Goal: Information Seeking & Learning: Learn about a topic

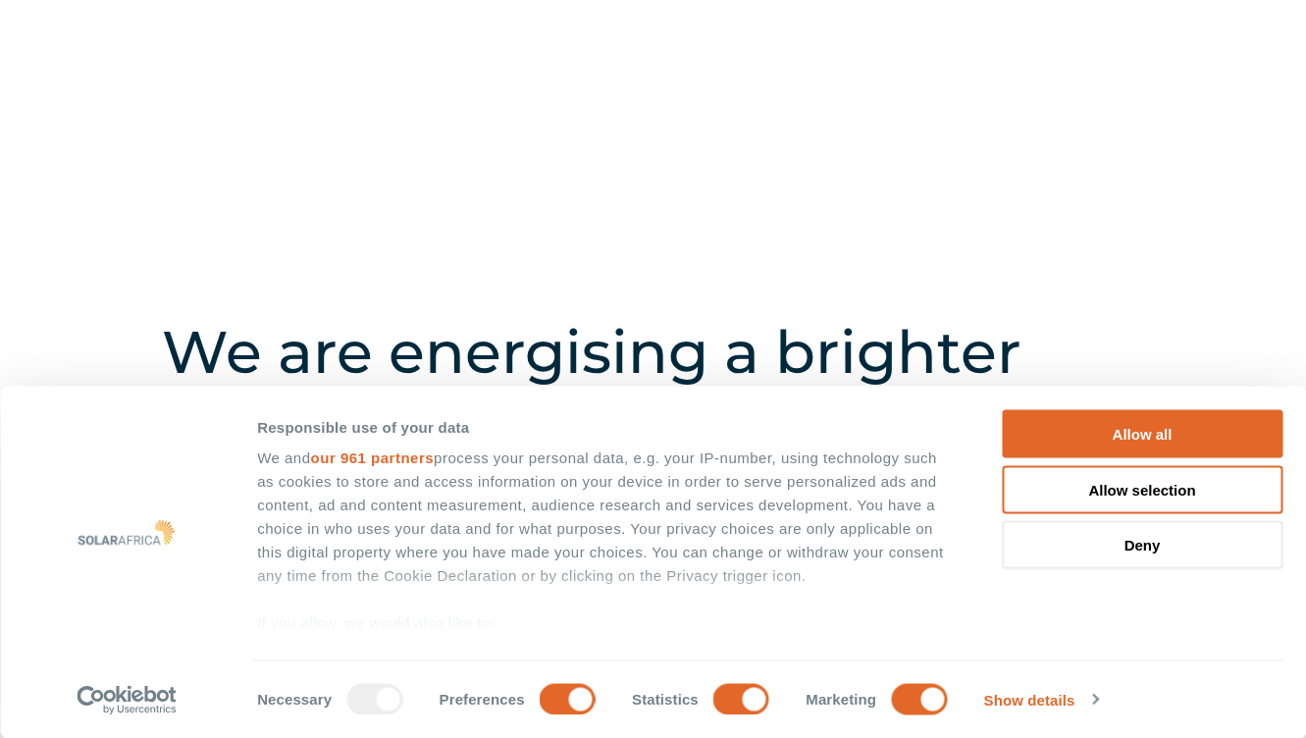
scroll to position [91, 0]
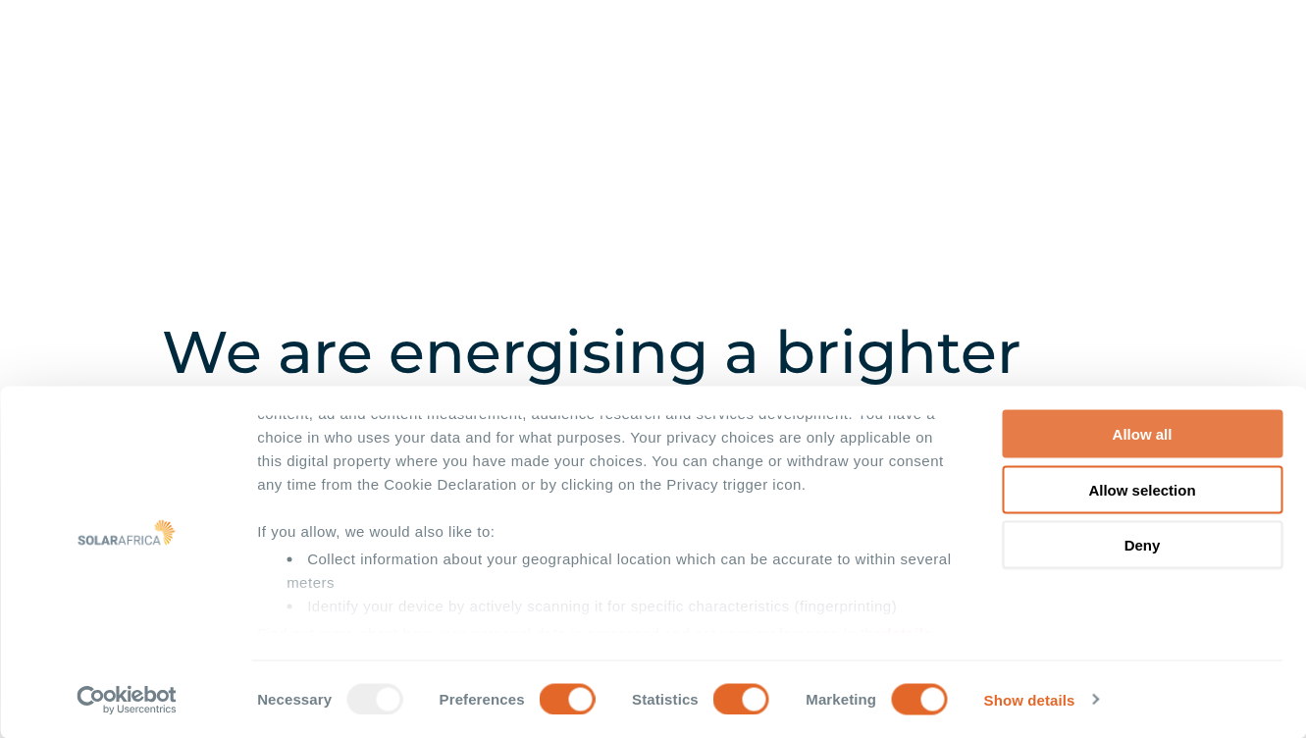
click at [1129, 430] on button "Allow all" at bounding box center [1142, 434] width 281 height 48
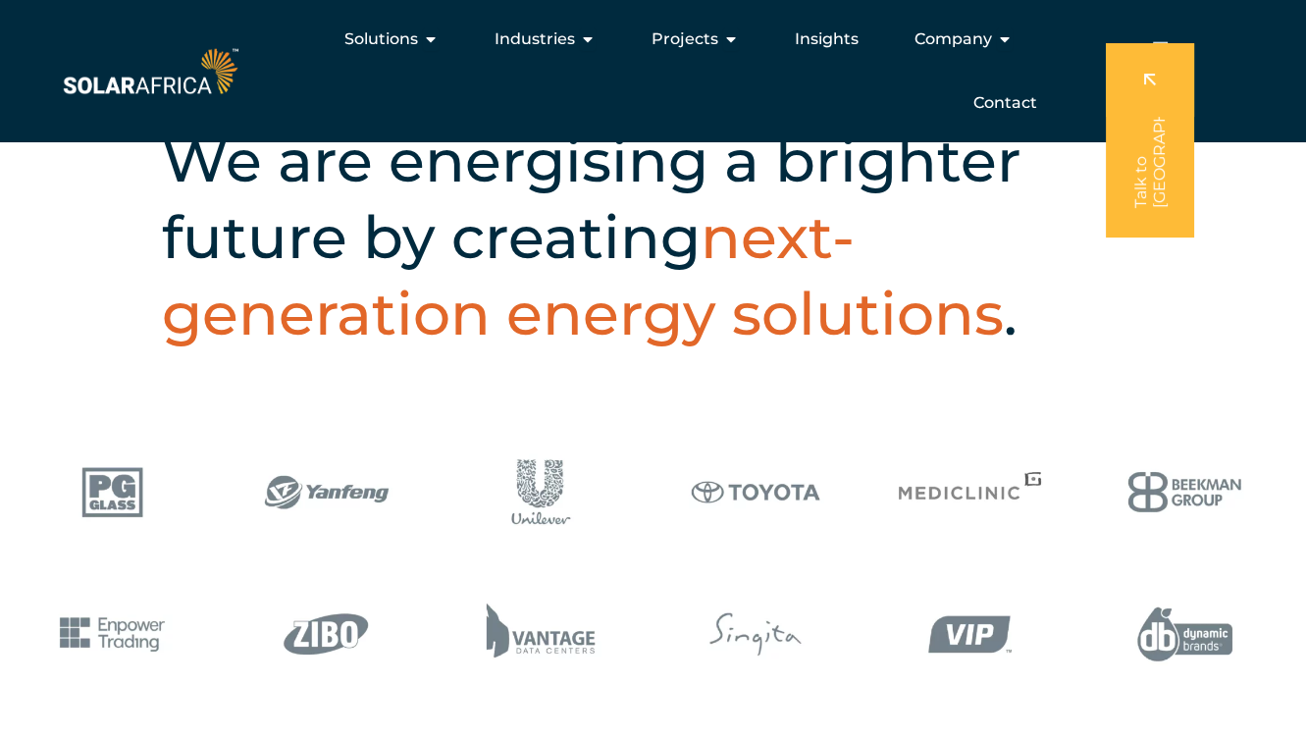
scroll to position [0, 0]
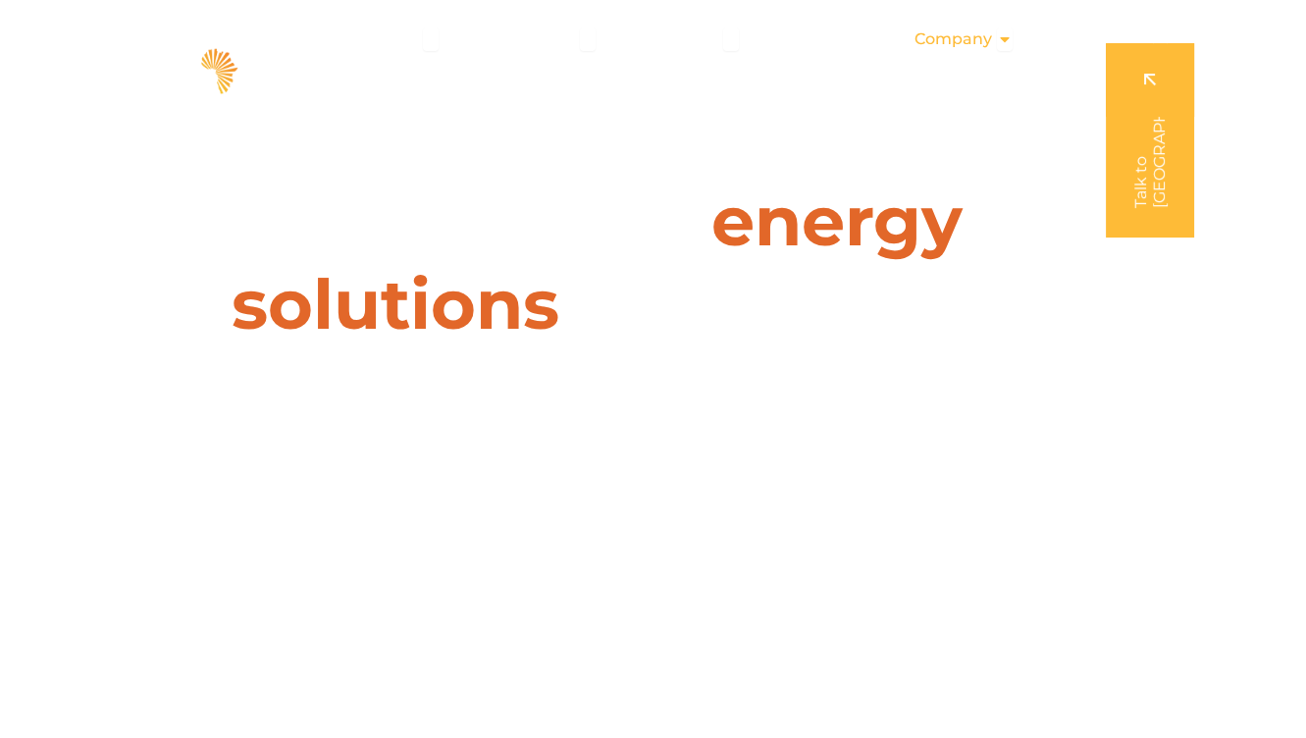
click at [990, 38] on span "Company" at bounding box center [954, 39] width 78 height 24
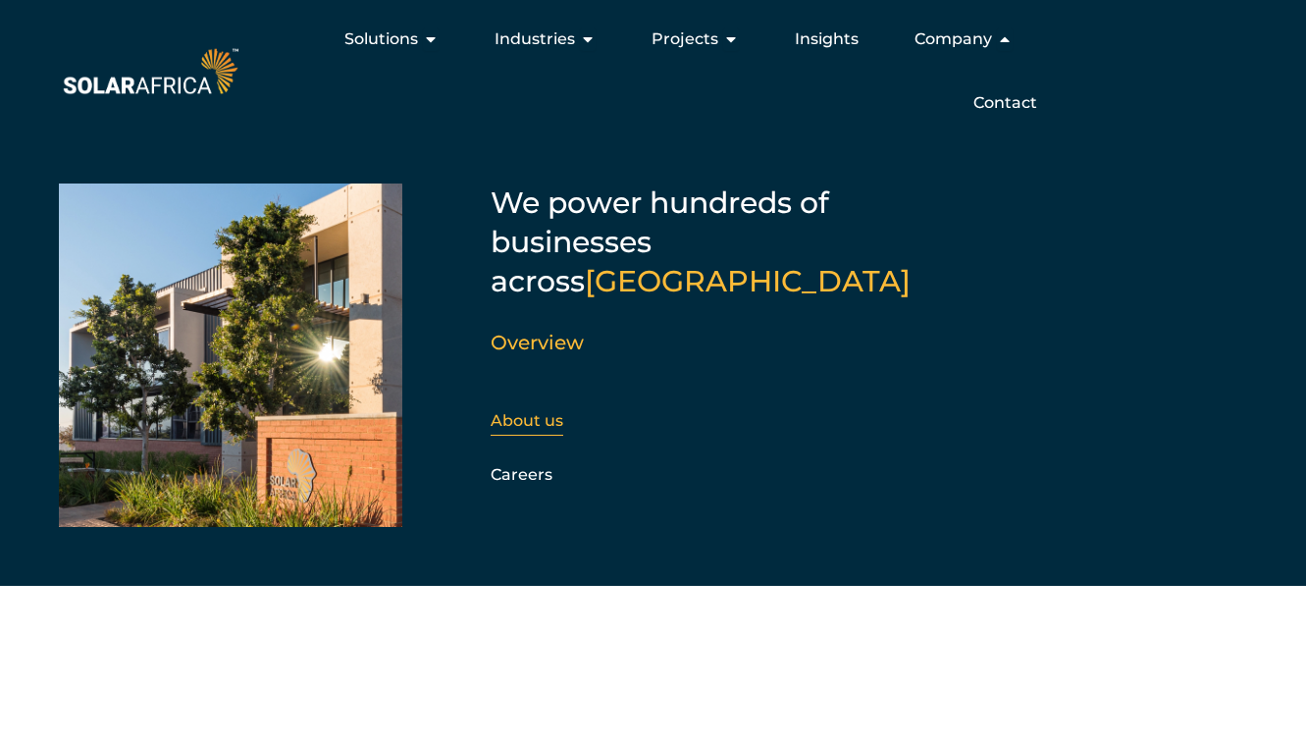
click at [532, 411] on link "About us" at bounding box center [527, 420] width 73 height 19
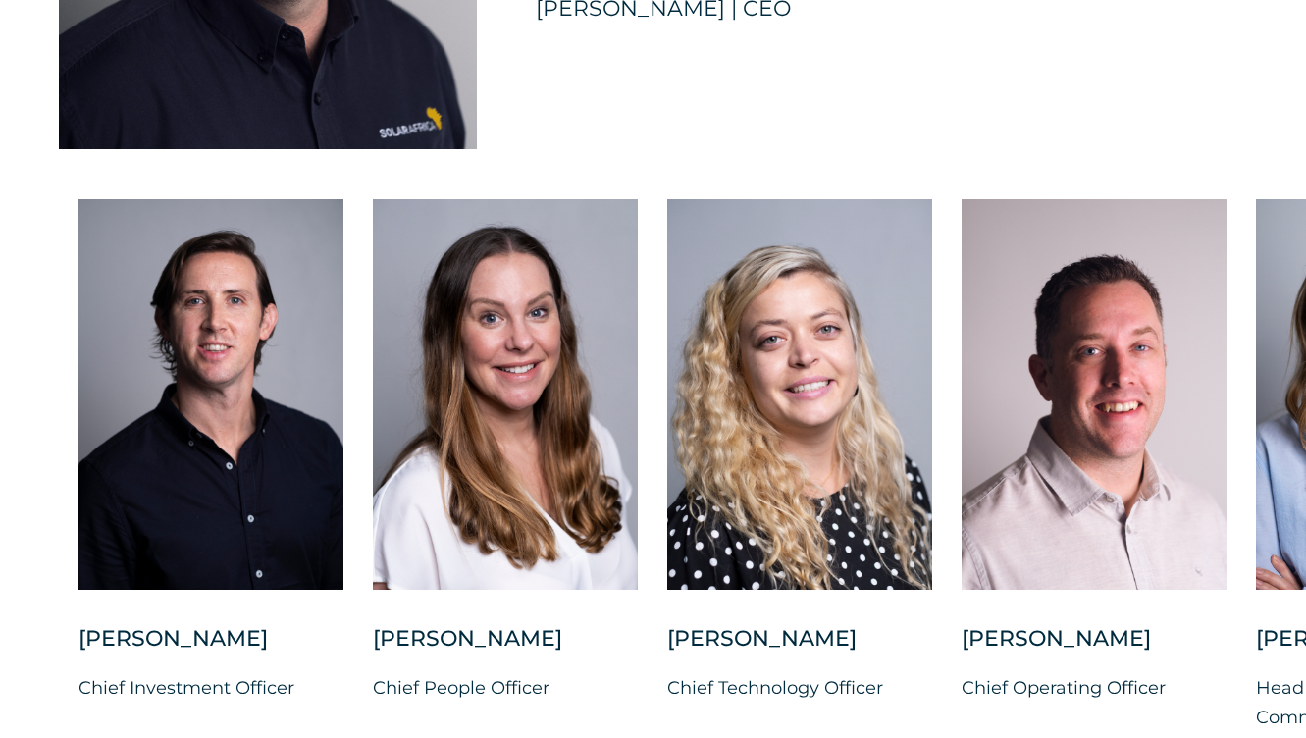
scroll to position [4986, 0]
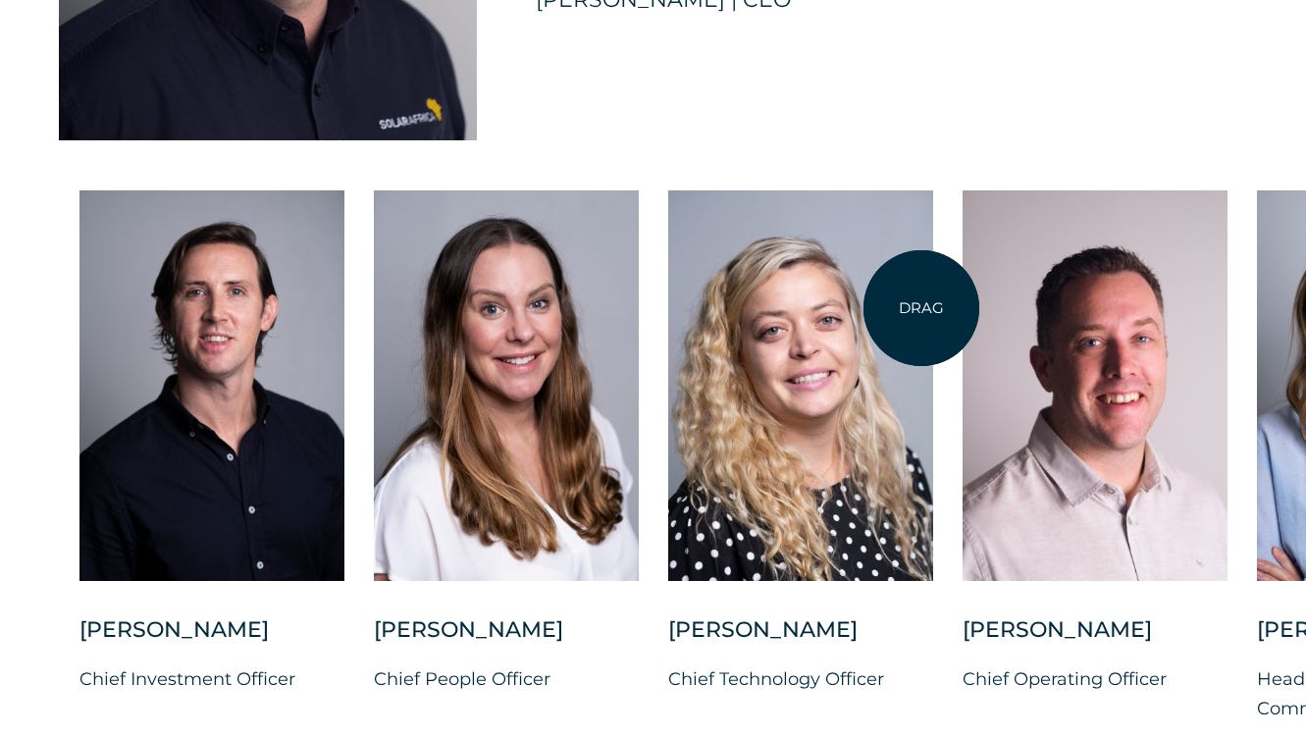
drag, startPoint x: 917, startPoint y: 474, endPoint x: 922, endPoint y: 300, distance: 173.8
click at [922, 300] on div at bounding box center [800, 385] width 265 height 391
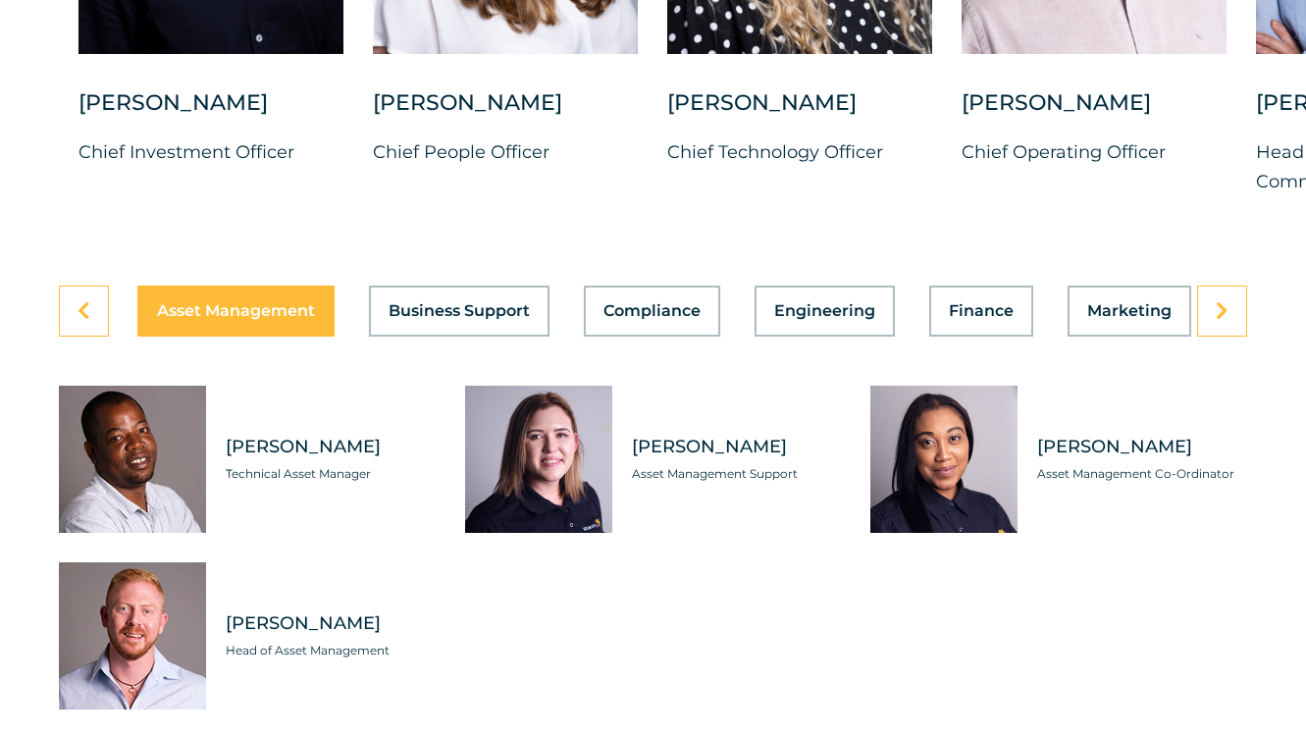
scroll to position [5515, 0]
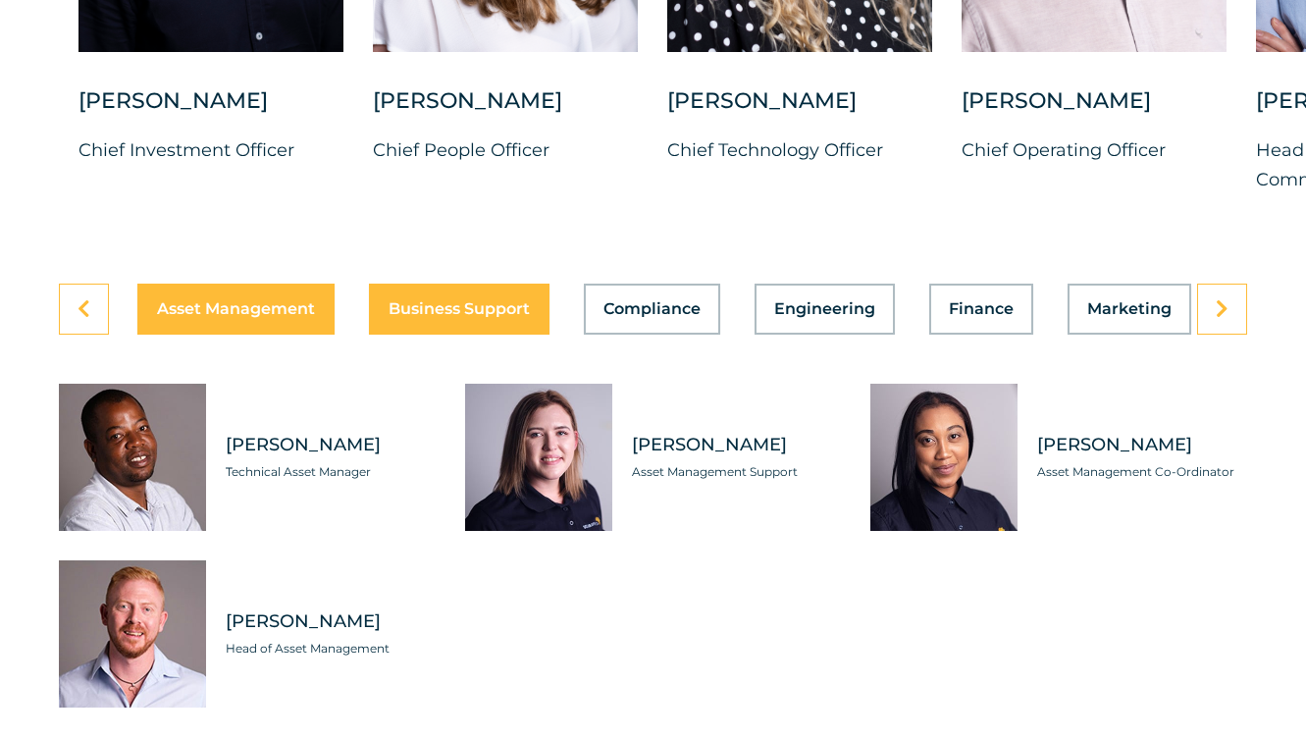
click at [505, 317] on span "Business Support" at bounding box center [459, 309] width 141 height 16
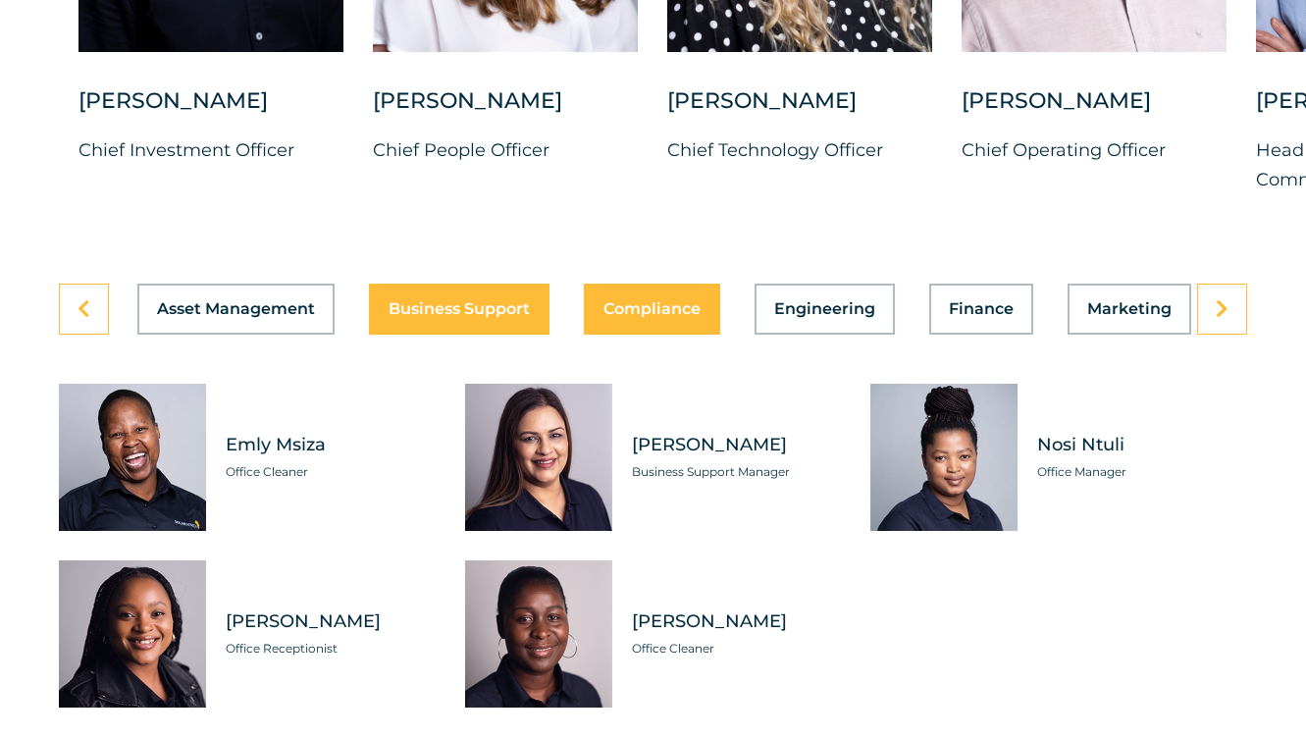
click at [660, 307] on button "Compliance" at bounding box center [652, 309] width 136 height 51
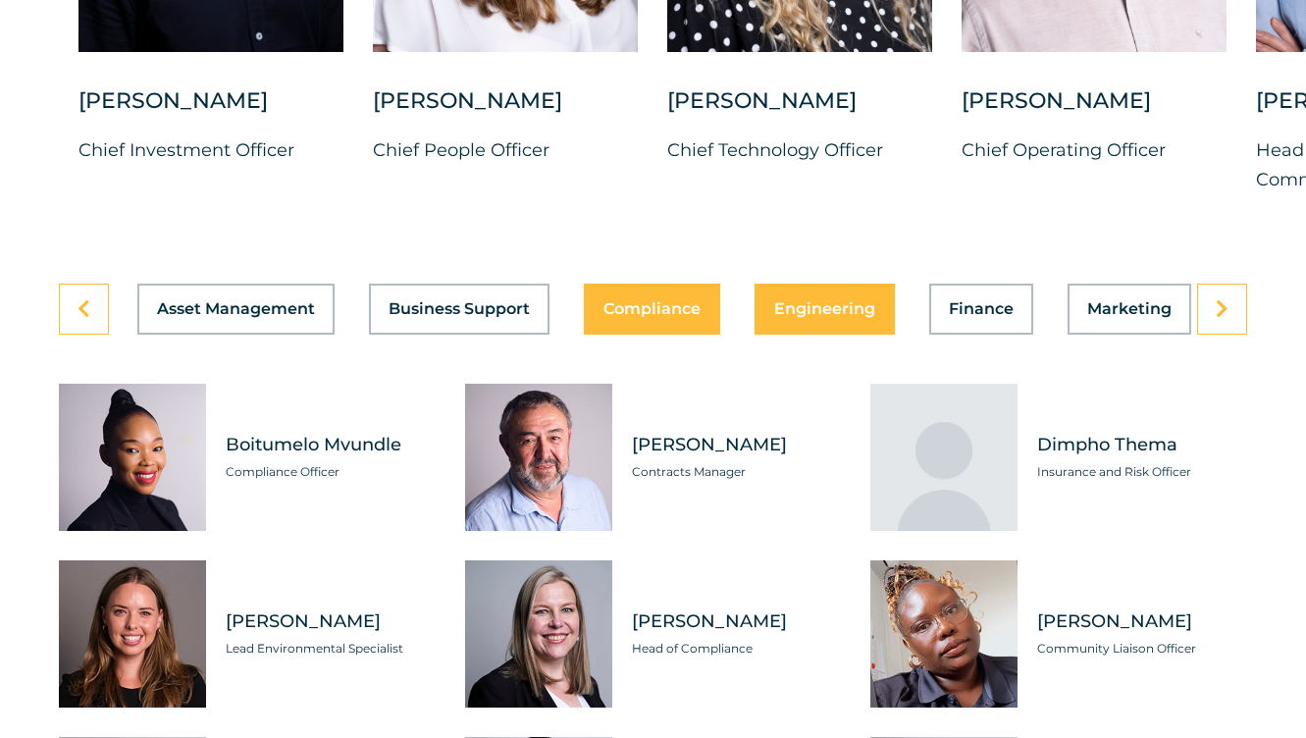
click at [801, 317] on span "Engineering" at bounding box center [824, 309] width 101 height 16
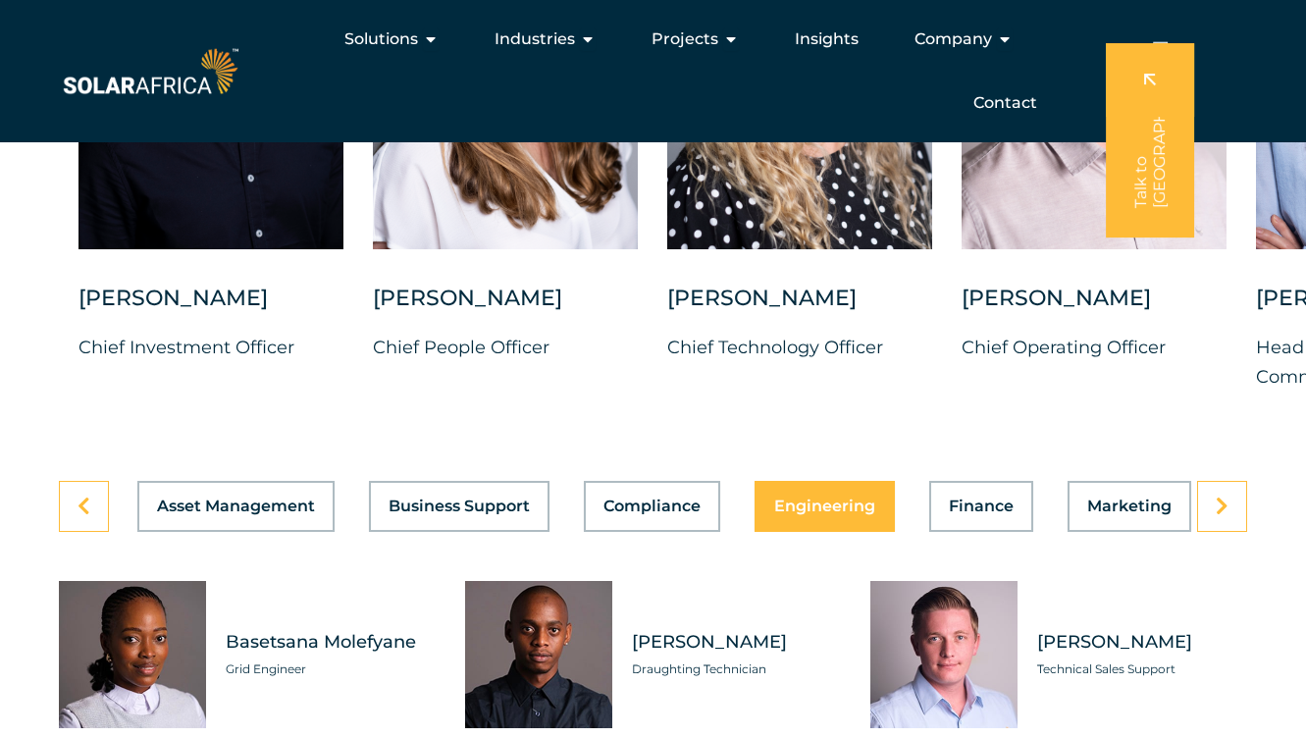
scroll to position [5301, 0]
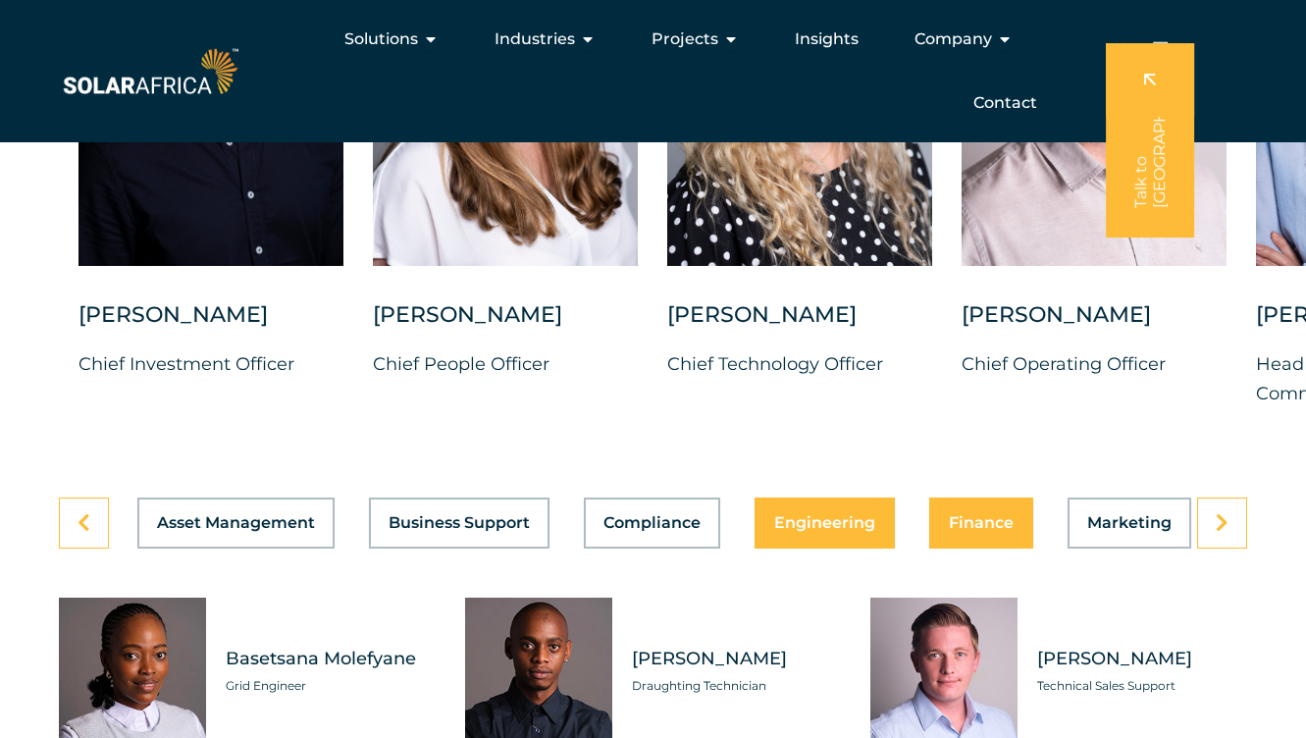
click at [973, 531] on span "Finance" at bounding box center [981, 523] width 65 height 16
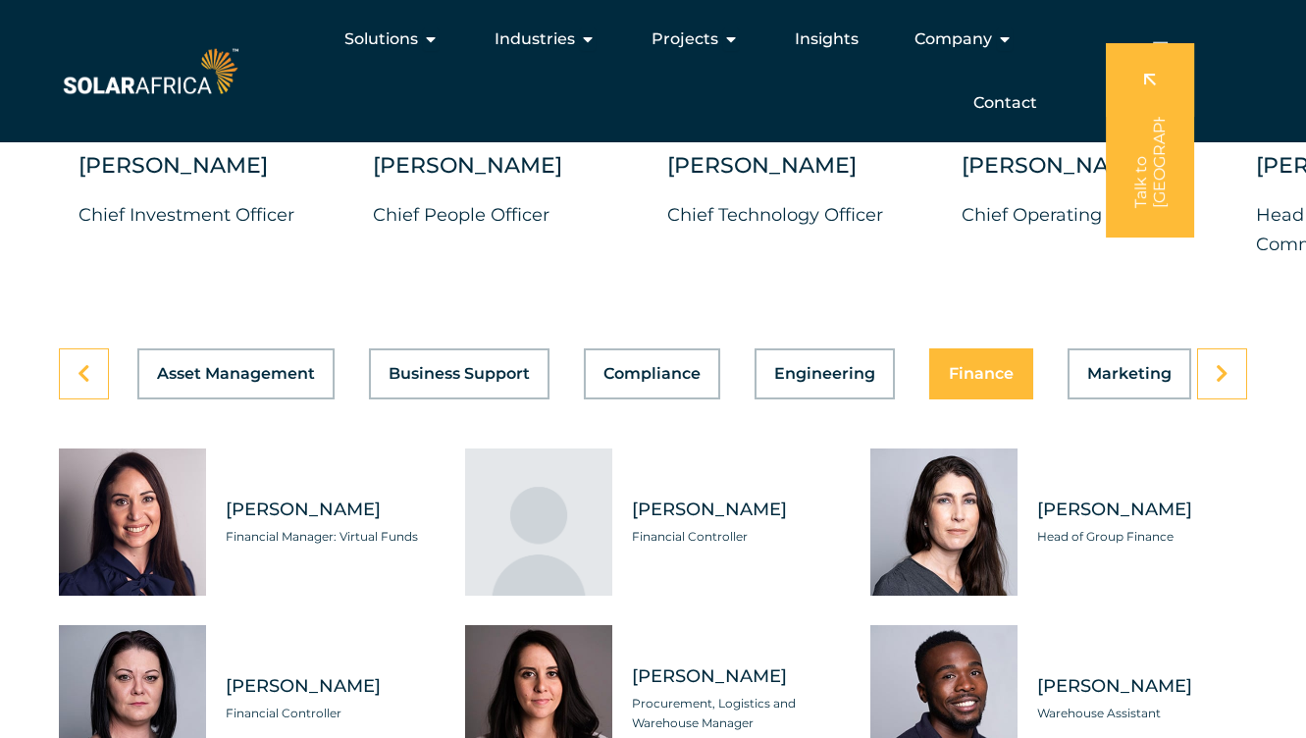
scroll to position [5337, 0]
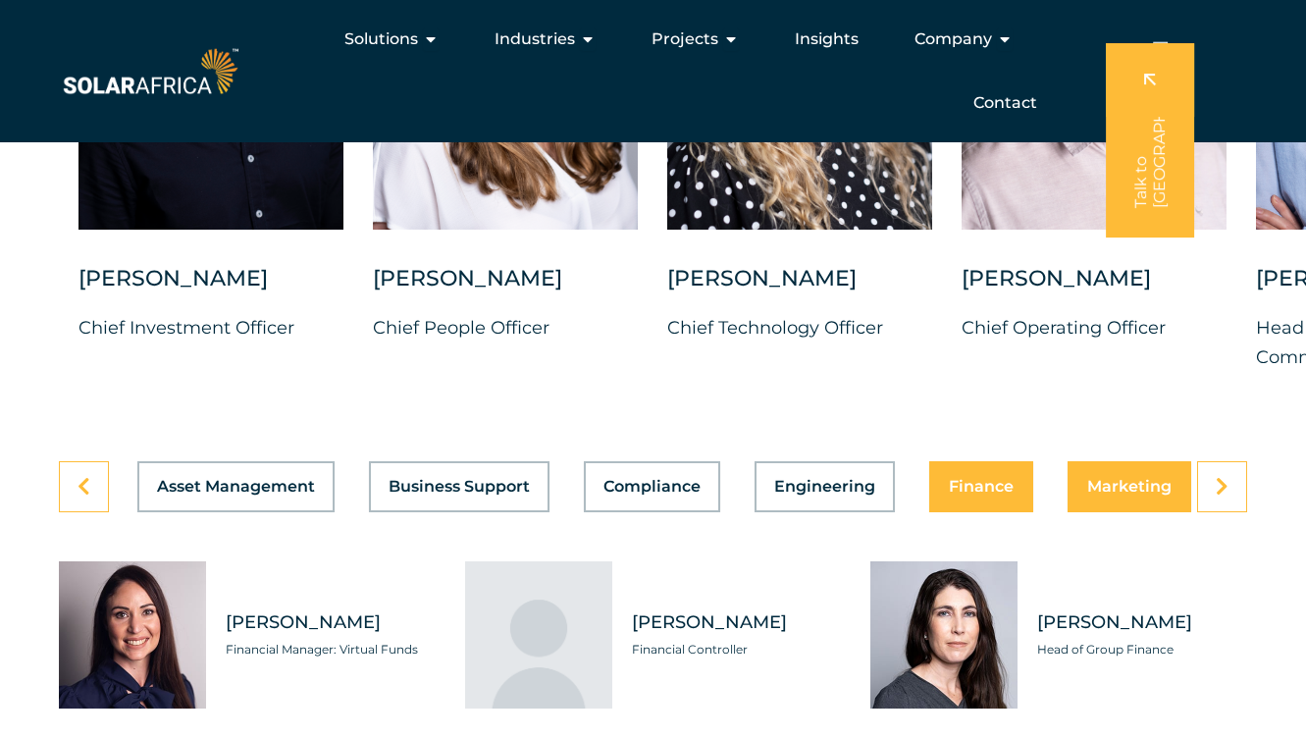
click at [1119, 509] on button "Marketing" at bounding box center [1130, 486] width 124 height 51
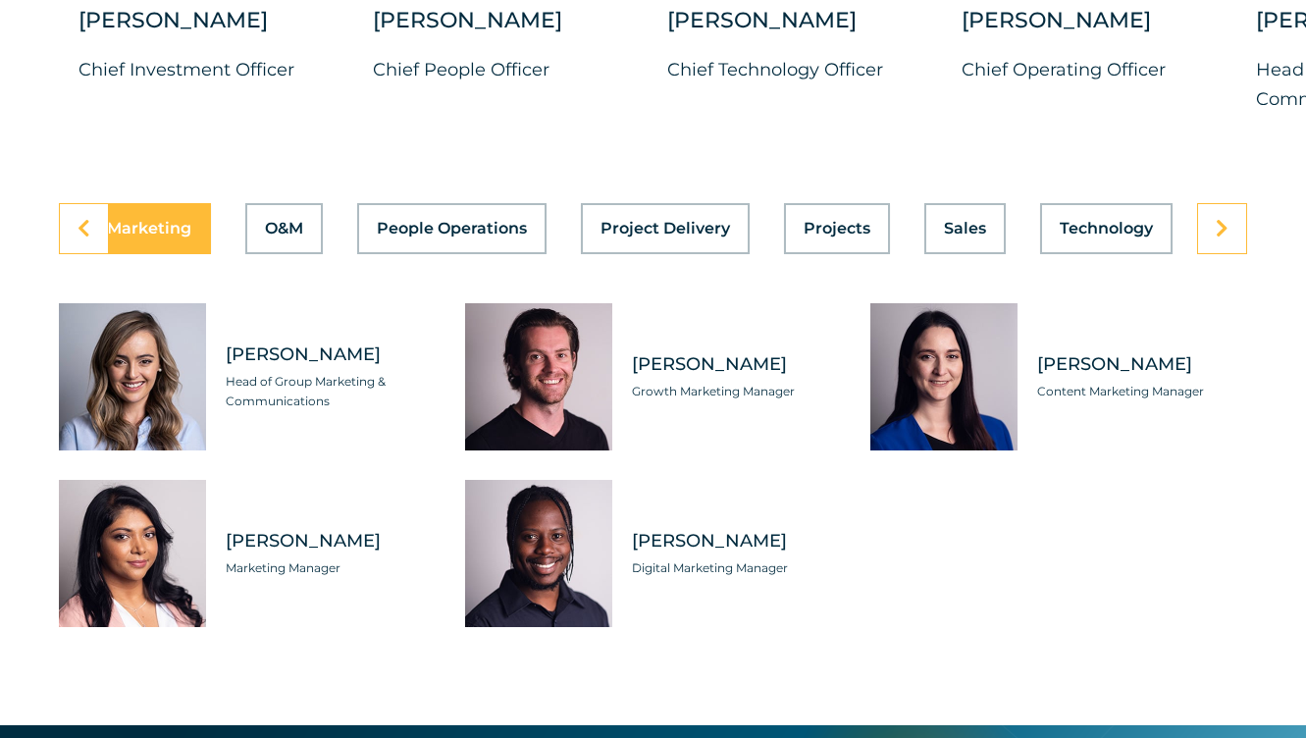
scroll to position [5597, 0]
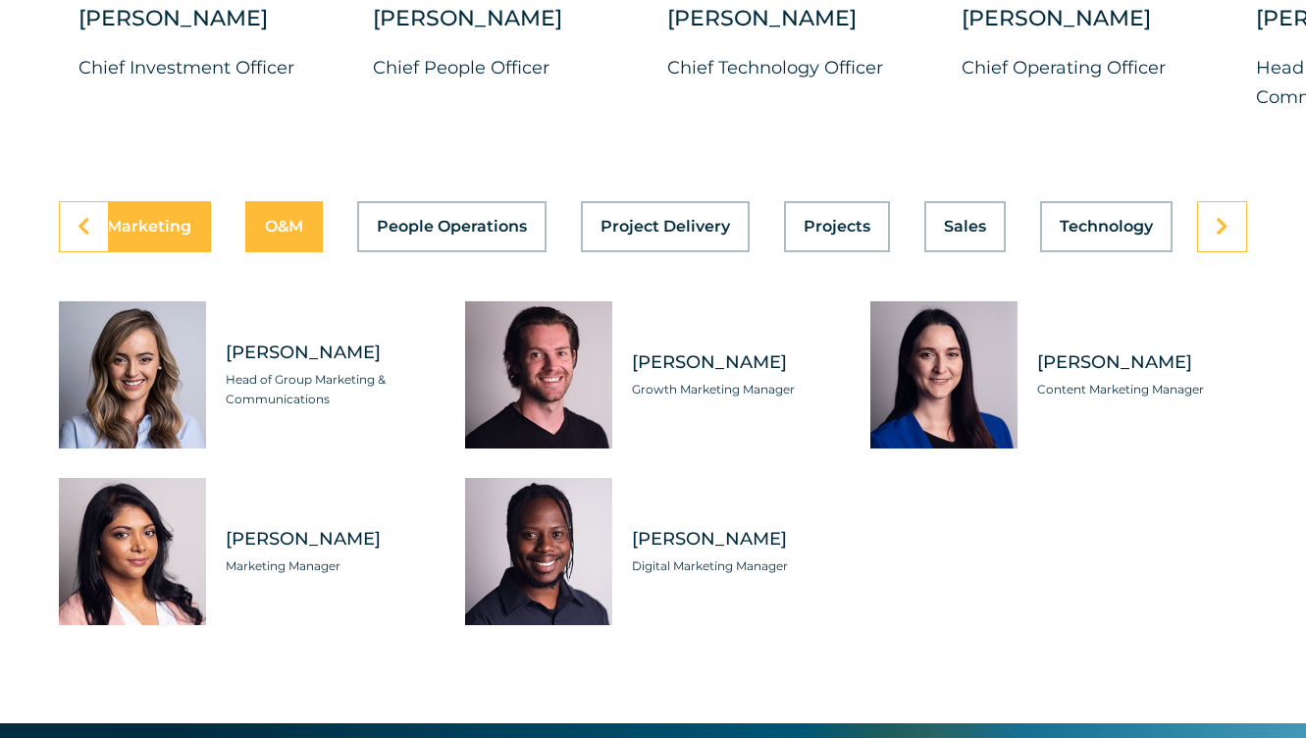
click at [305, 229] on button "O&M" at bounding box center [284, 226] width 78 height 51
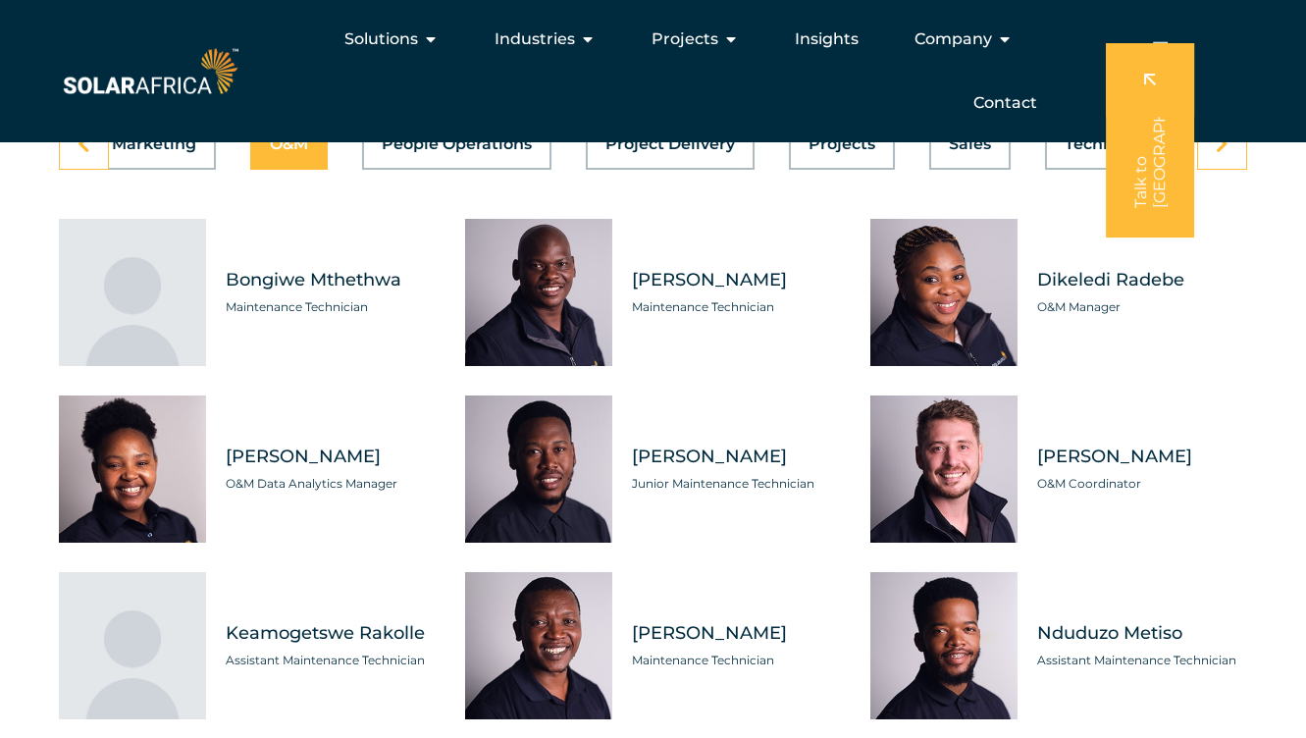
scroll to position [5368, 0]
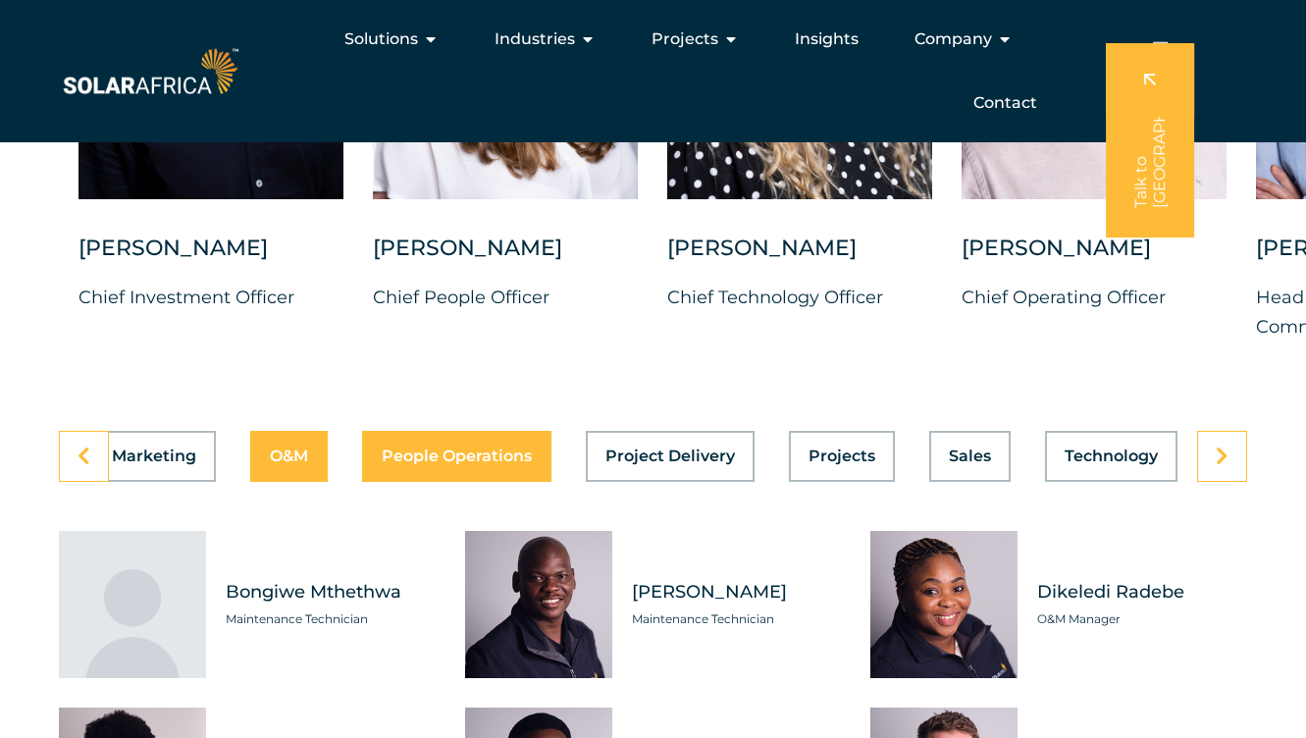
click at [465, 460] on span "People Operations" at bounding box center [457, 457] width 150 height 16
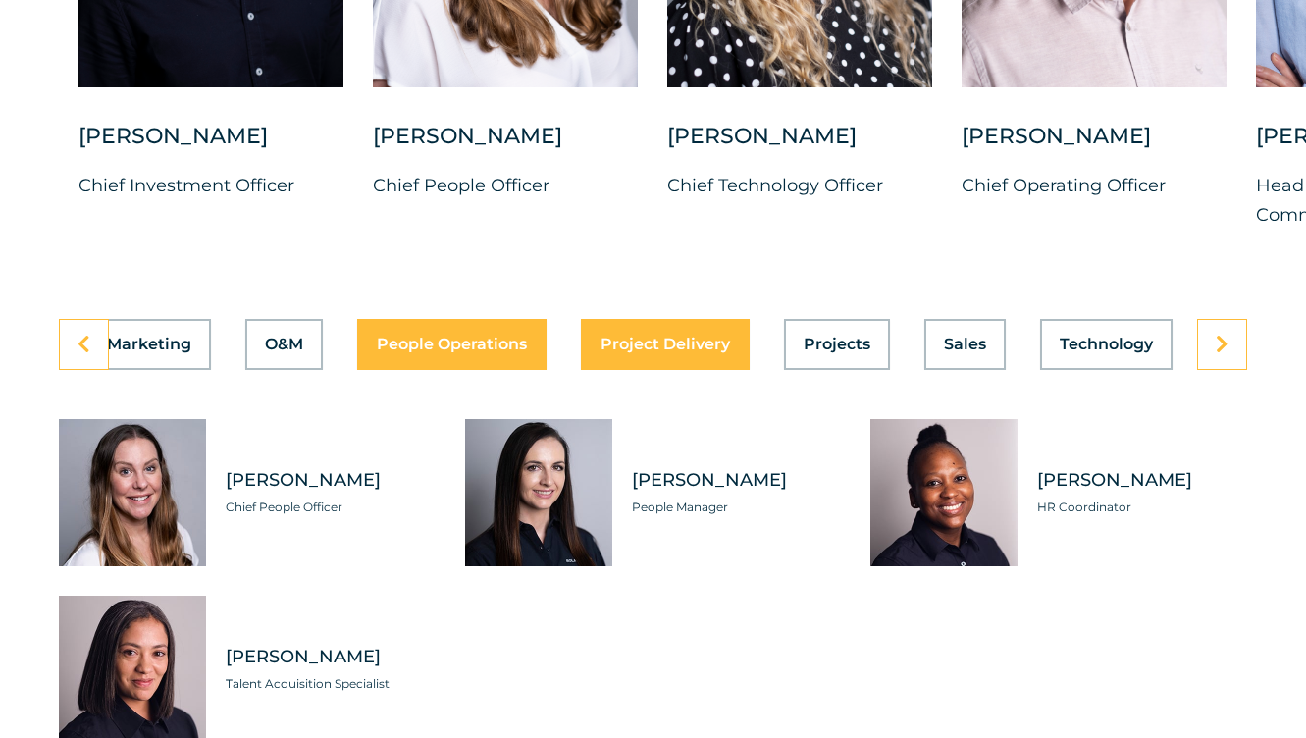
scroll to position [5494, 0]
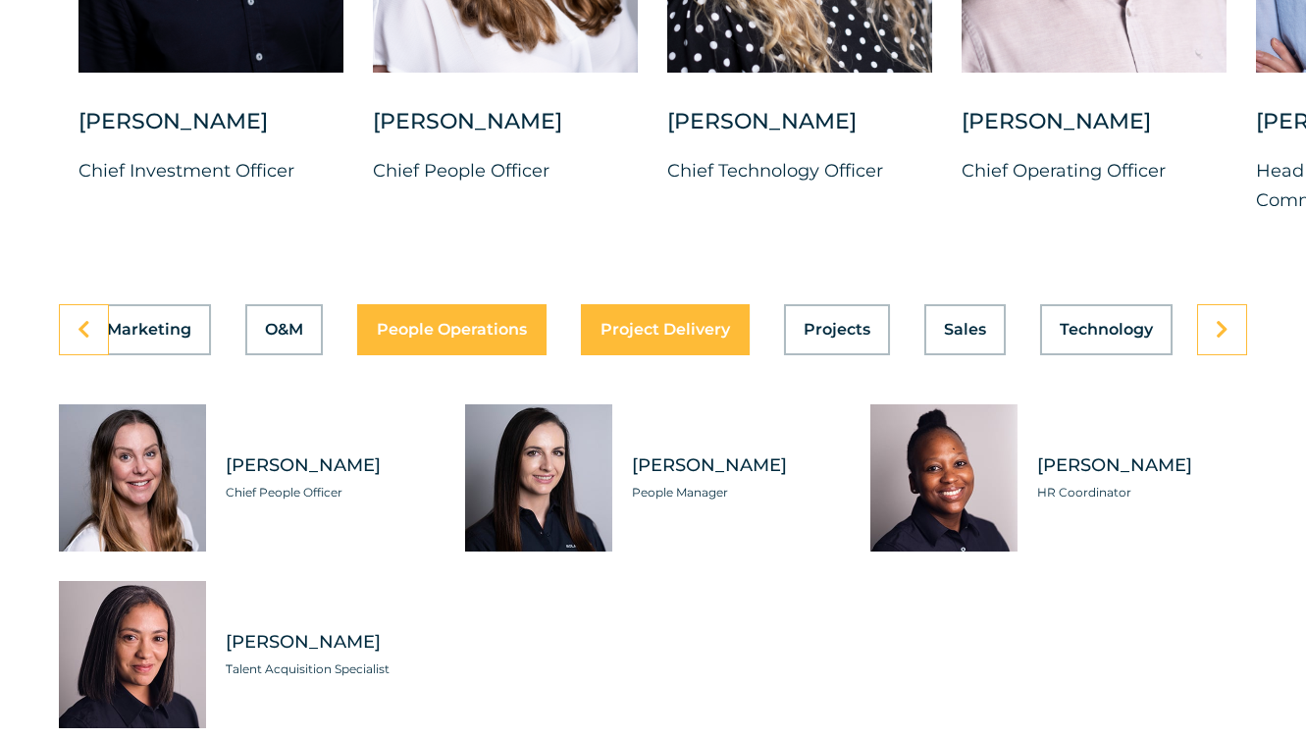
click at [673, 338] on span "Project Delivery" at bounding box center [666, 330] width 130 height 16
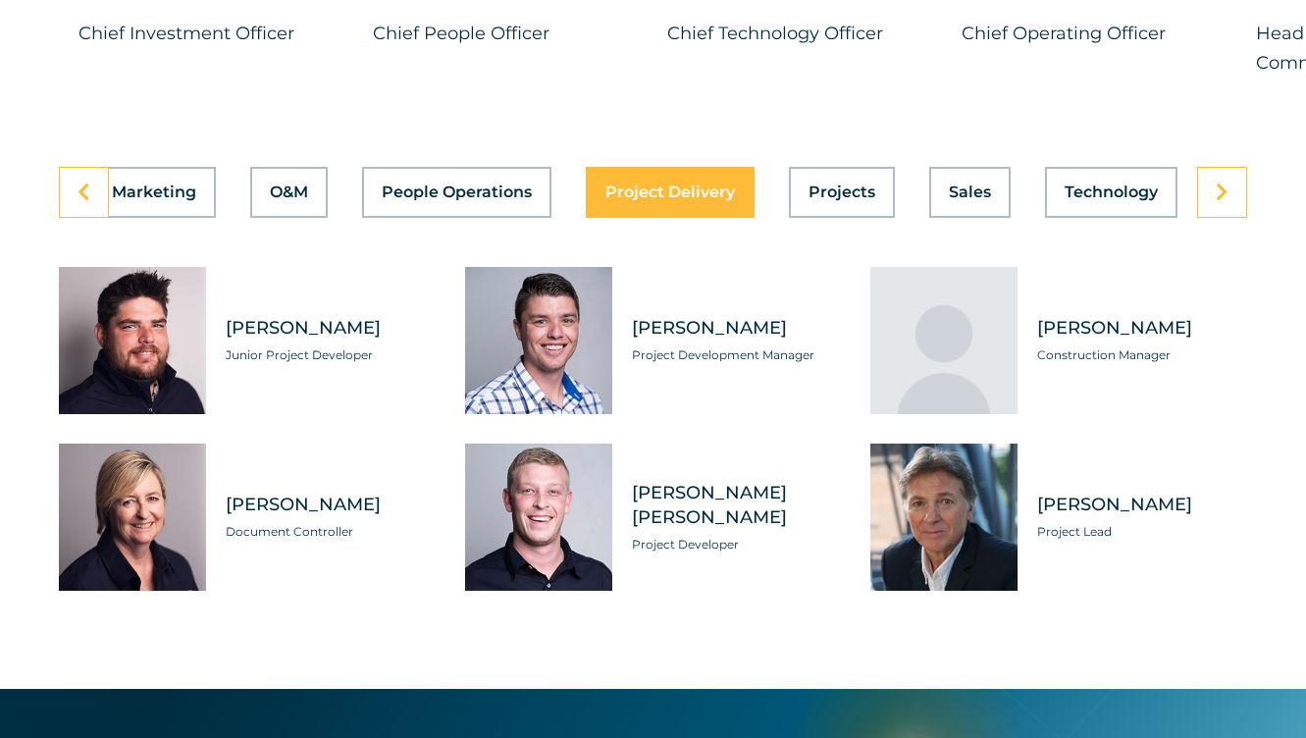
scroll to position [5633, 0]
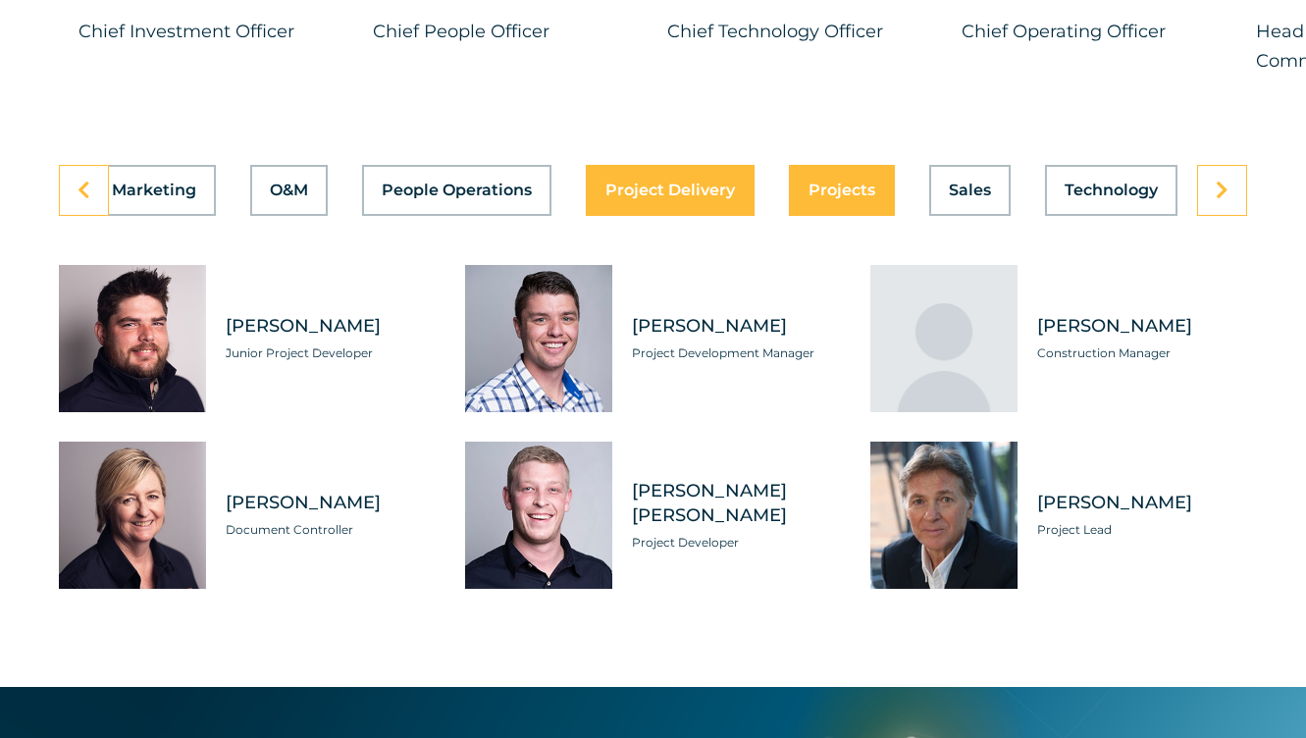
click at [851, 213] on button "Projects" at bounding box center [842, 190] width 106 height 51
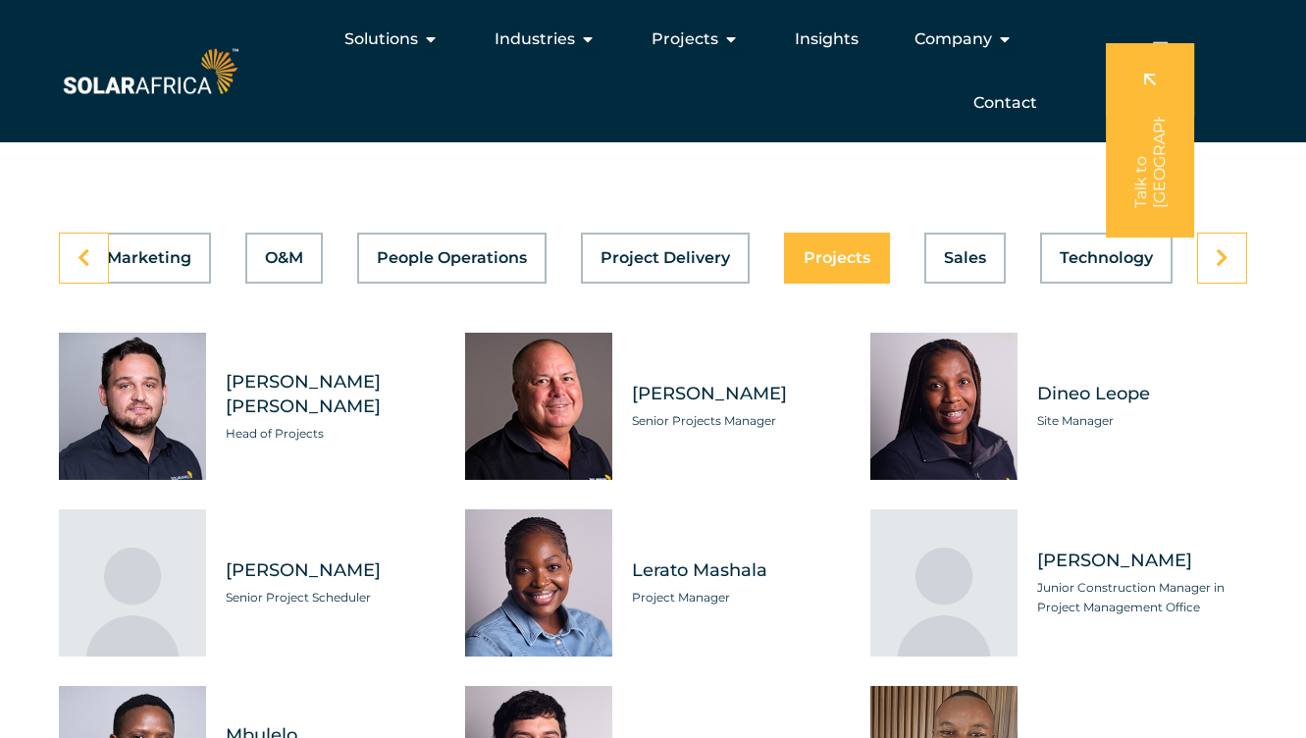
scroll to position [5545, 0]
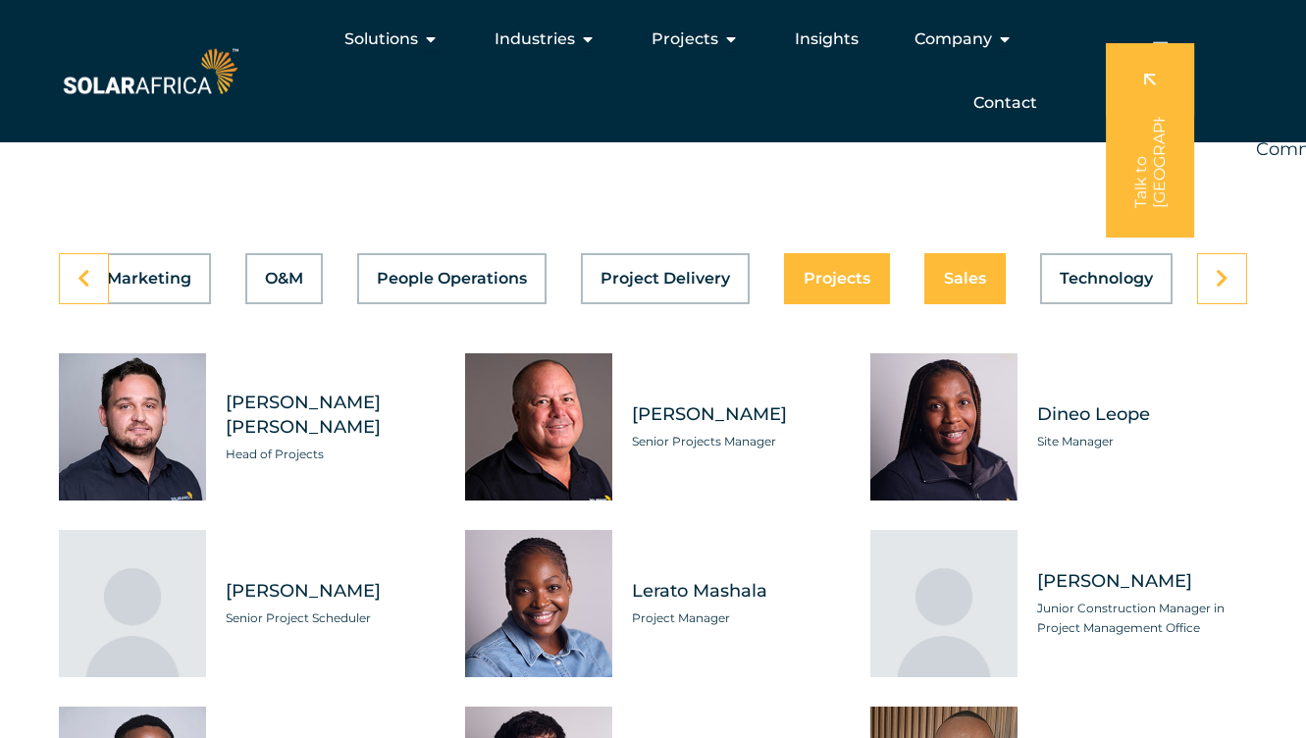
click at [949, 287] on span "Sales" at bounding box center [965, 279] width 42 height 16
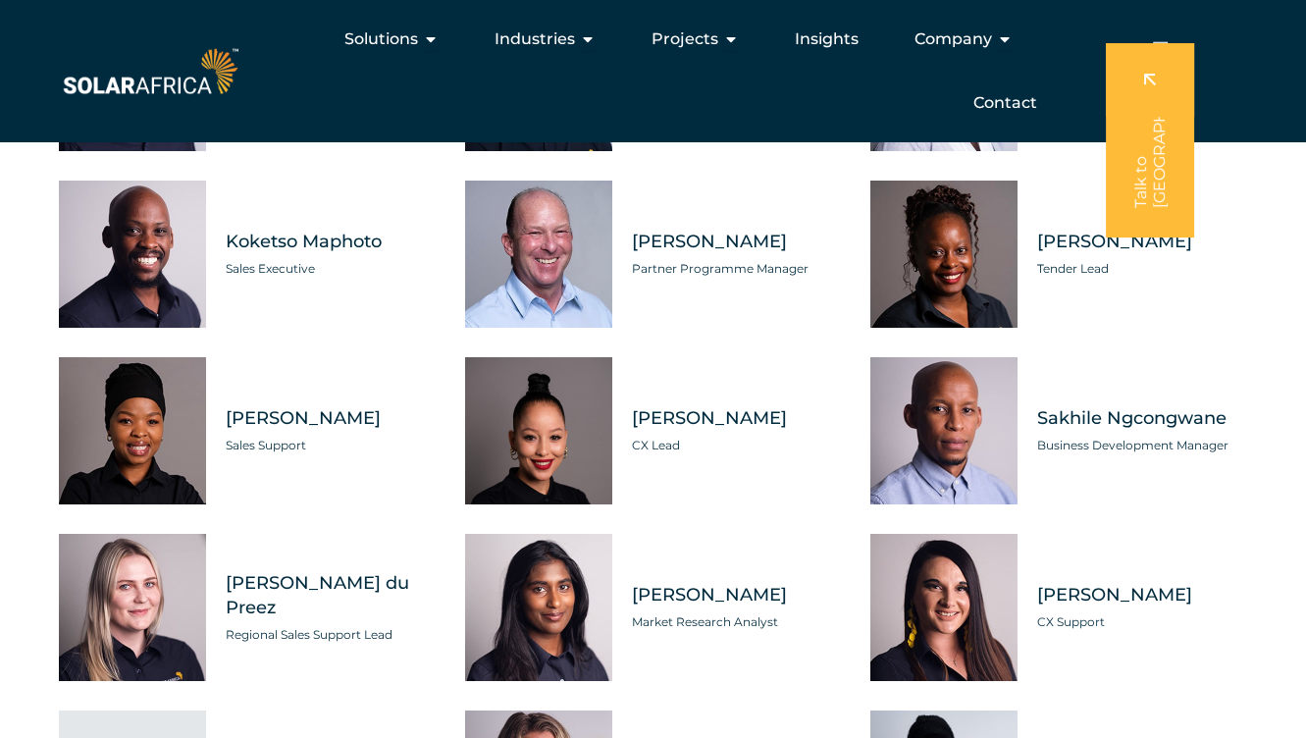
scroll to position [5562, 0]
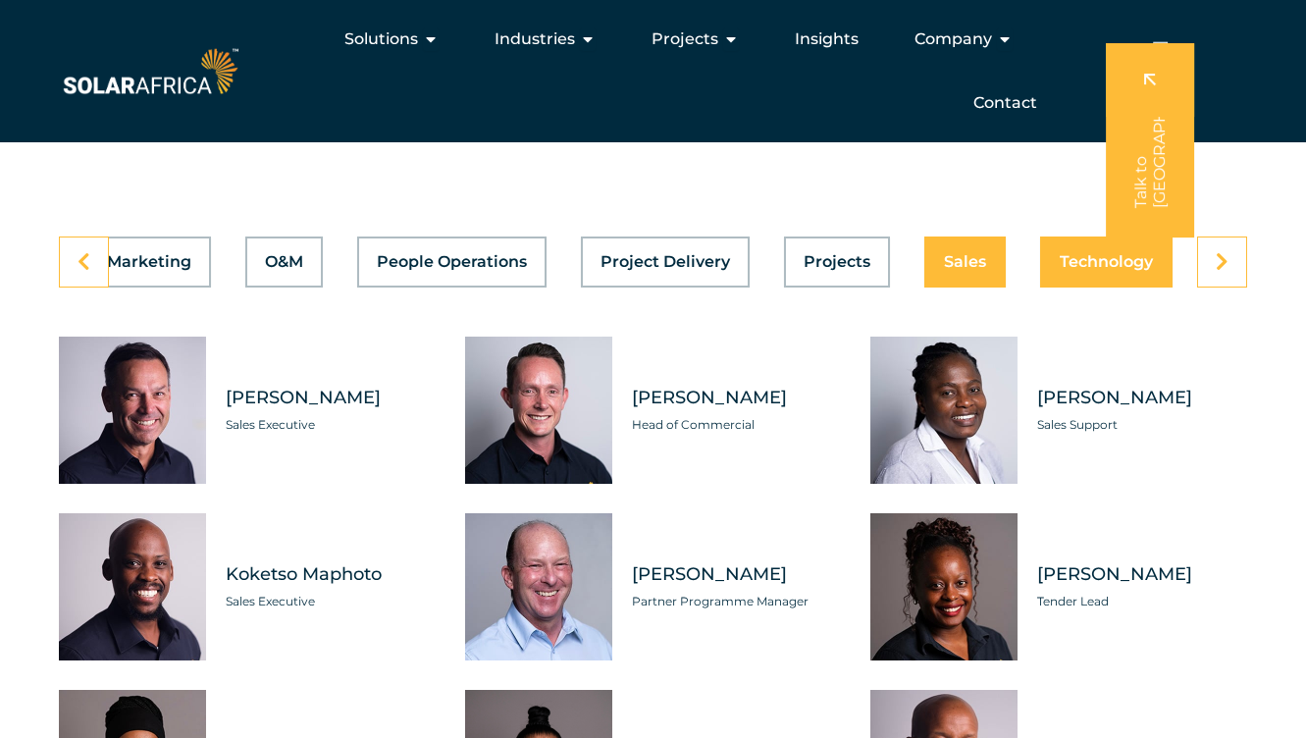
click at [1077, 288] on button "Technology" at bounding box center [1106, 262] width 132 height 51
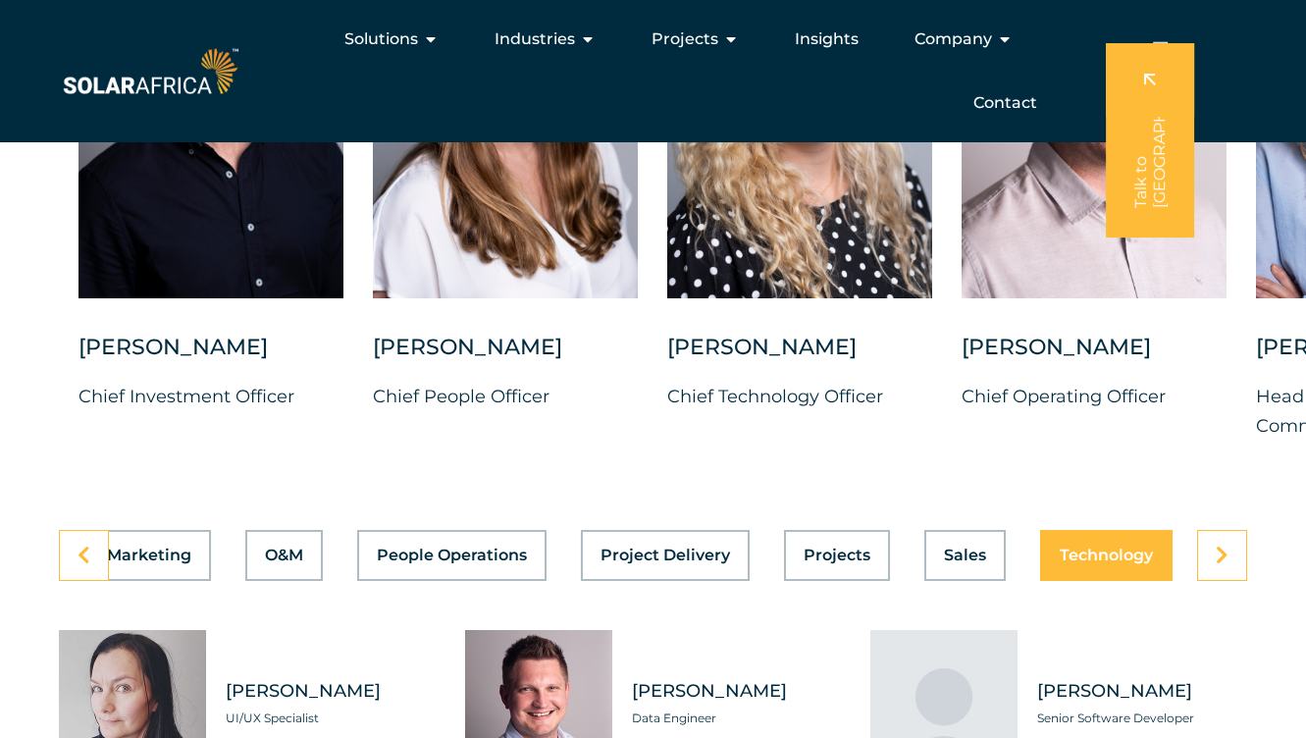
scroll to position [5245, 0]
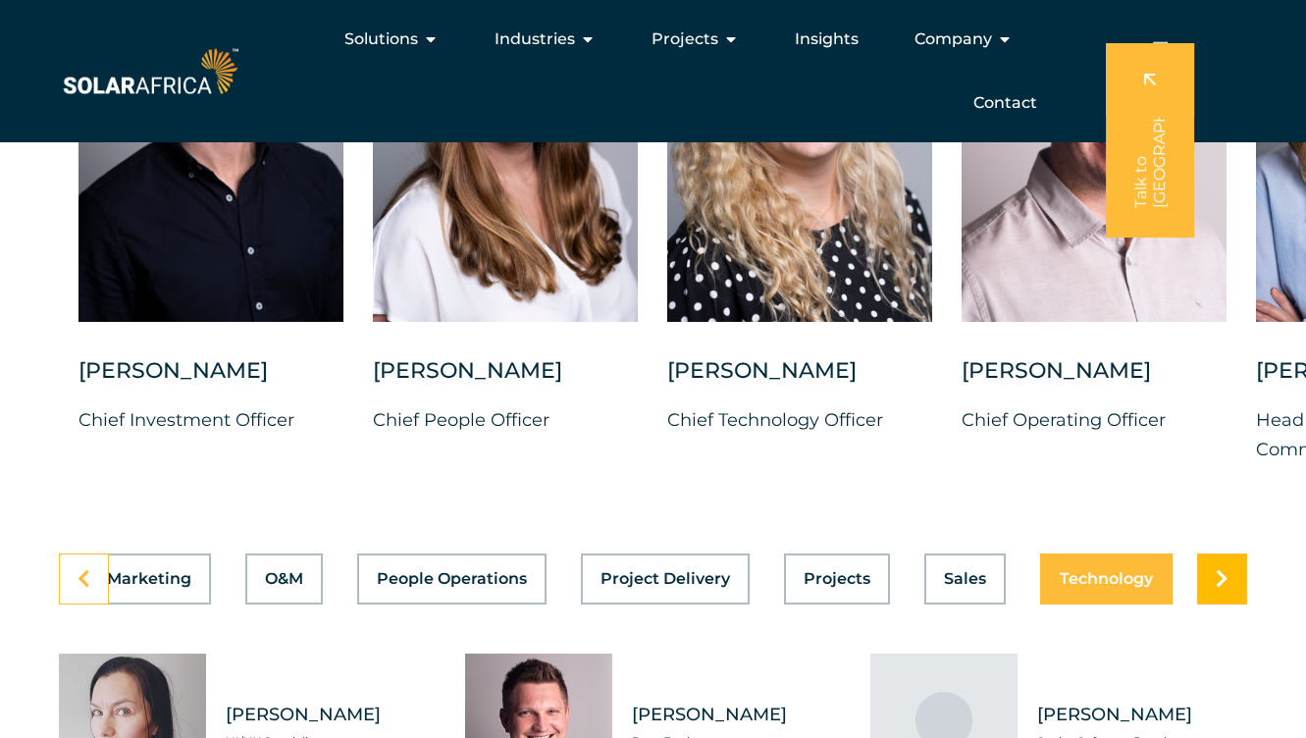
click at [1206, 605] on link at bounding box center [1222, 579] width 50 height 51
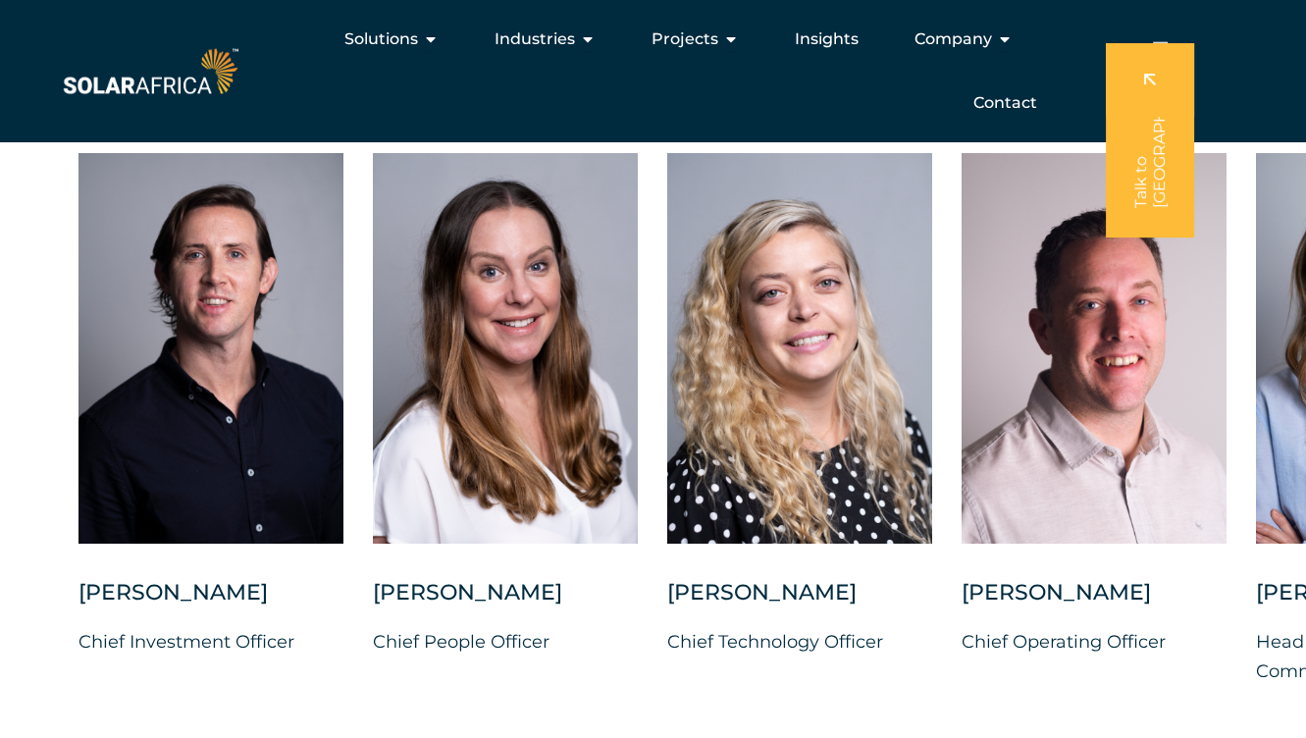
scroll to position [5022, 0]
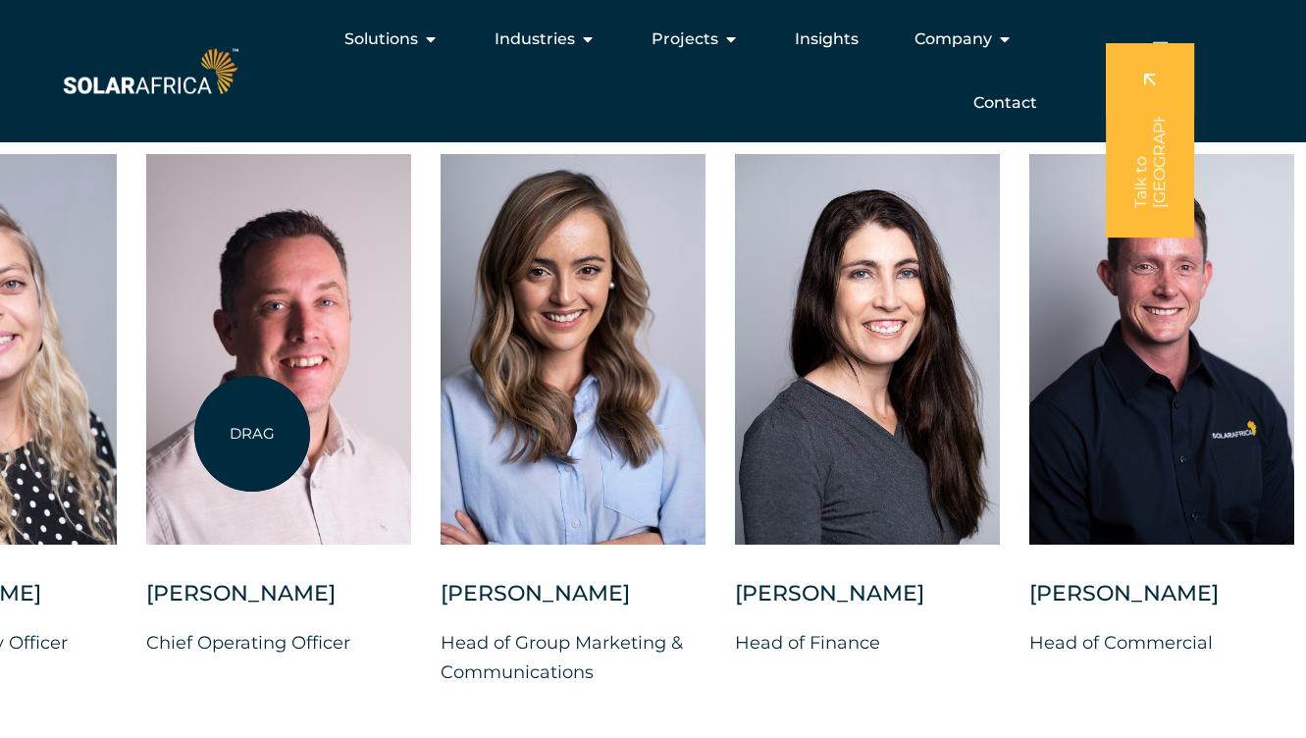
drag, startPoint x: 1068, startPoint y: 428, endPoint x: 251, endPoint y: 436, distance: 816.6
click at [251, 436] on div at bounding box center [278, 349] width 265 height 391
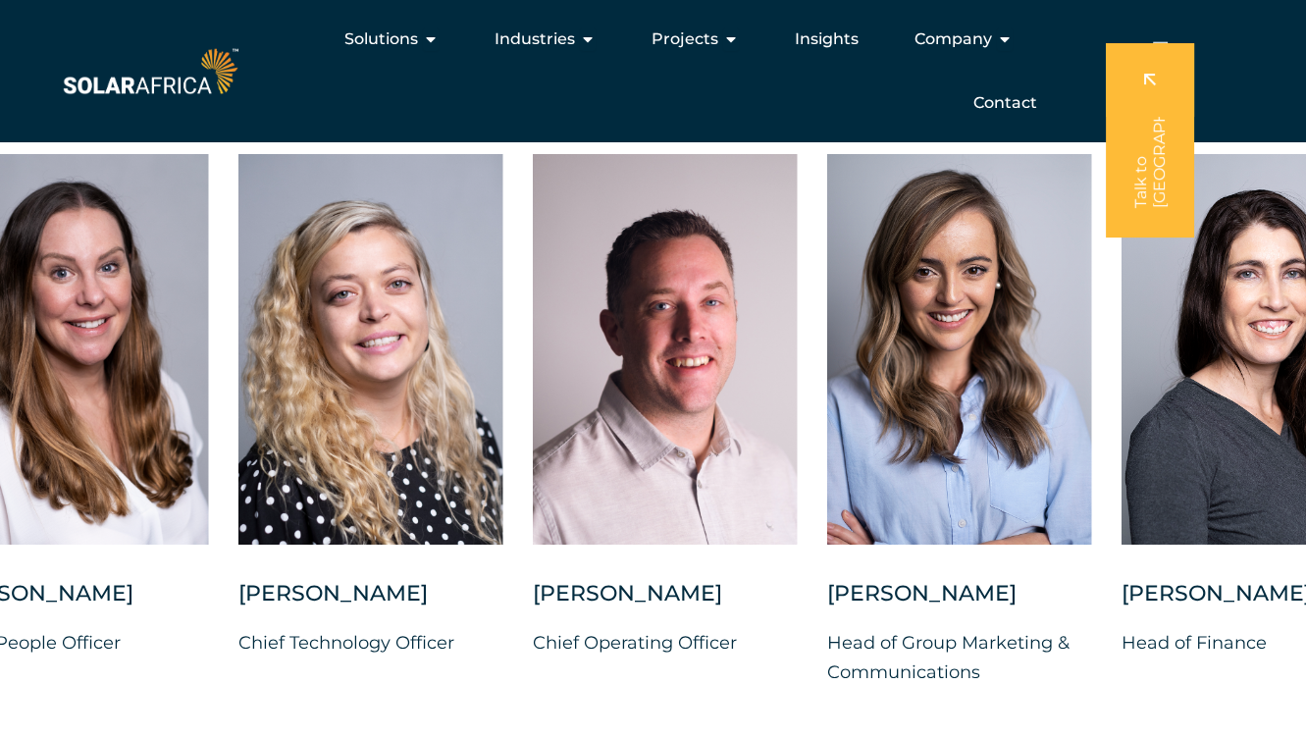
drag, startPoint x: 864, startPoint y: 411, endPoint x: 1358, endPoint y: 525, distance: 507.6
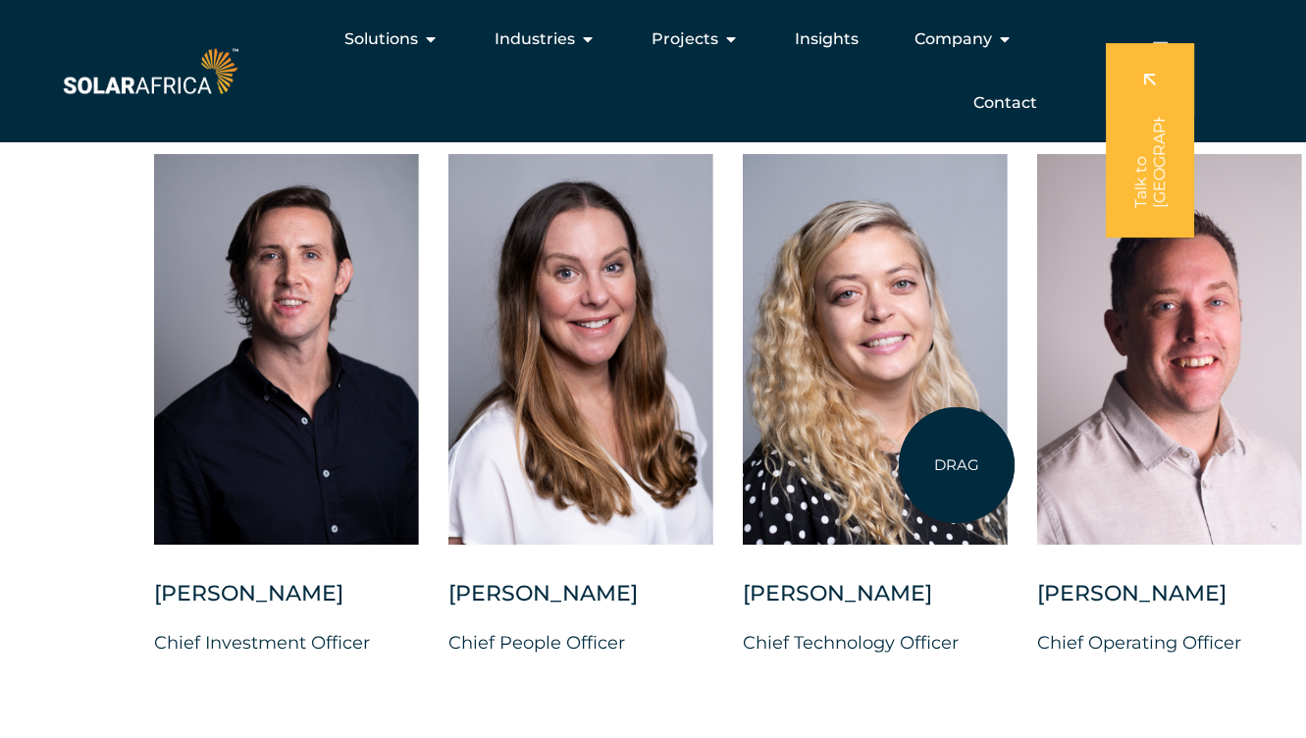
drag, startPoint x: 580, startPoint y: 352, endPoint x: 957, endPoint y: 465, distance: 393.4
click at [957, 465] on div at bounding box center [875, 349] width 265 height 391
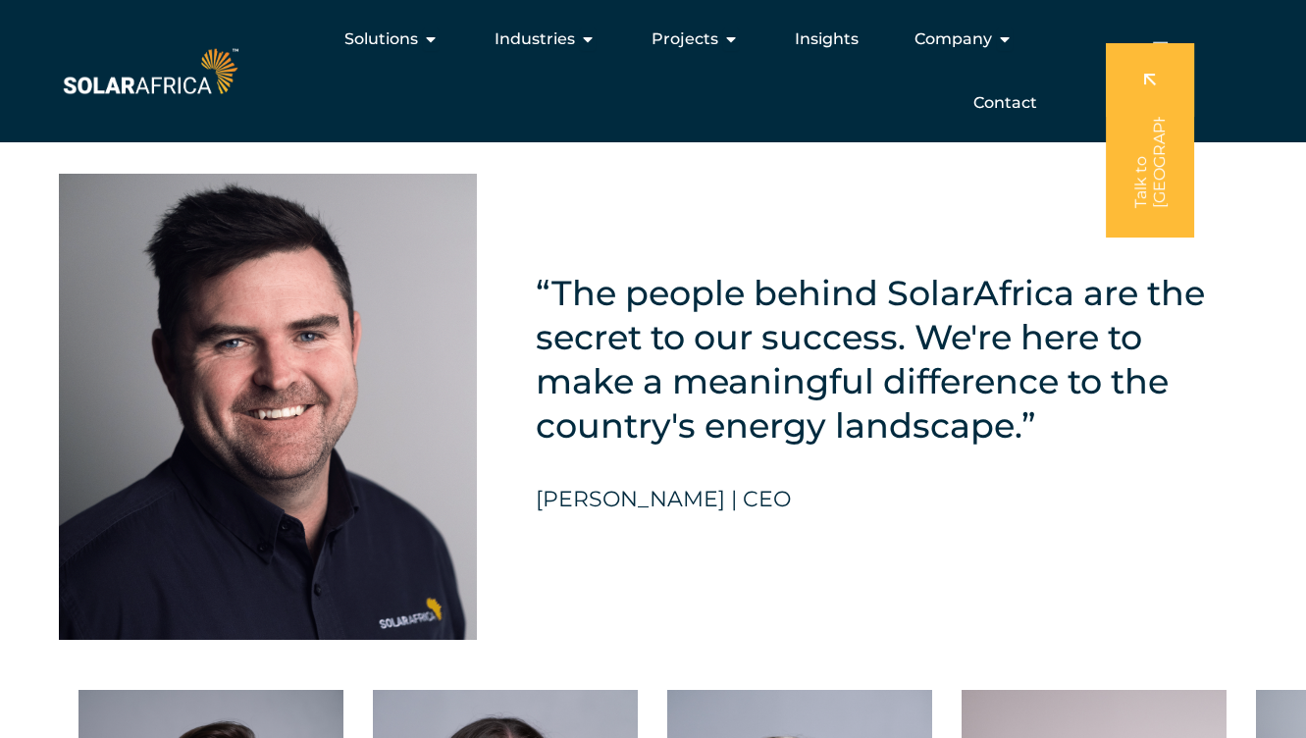
scroll to position [4427, 0]
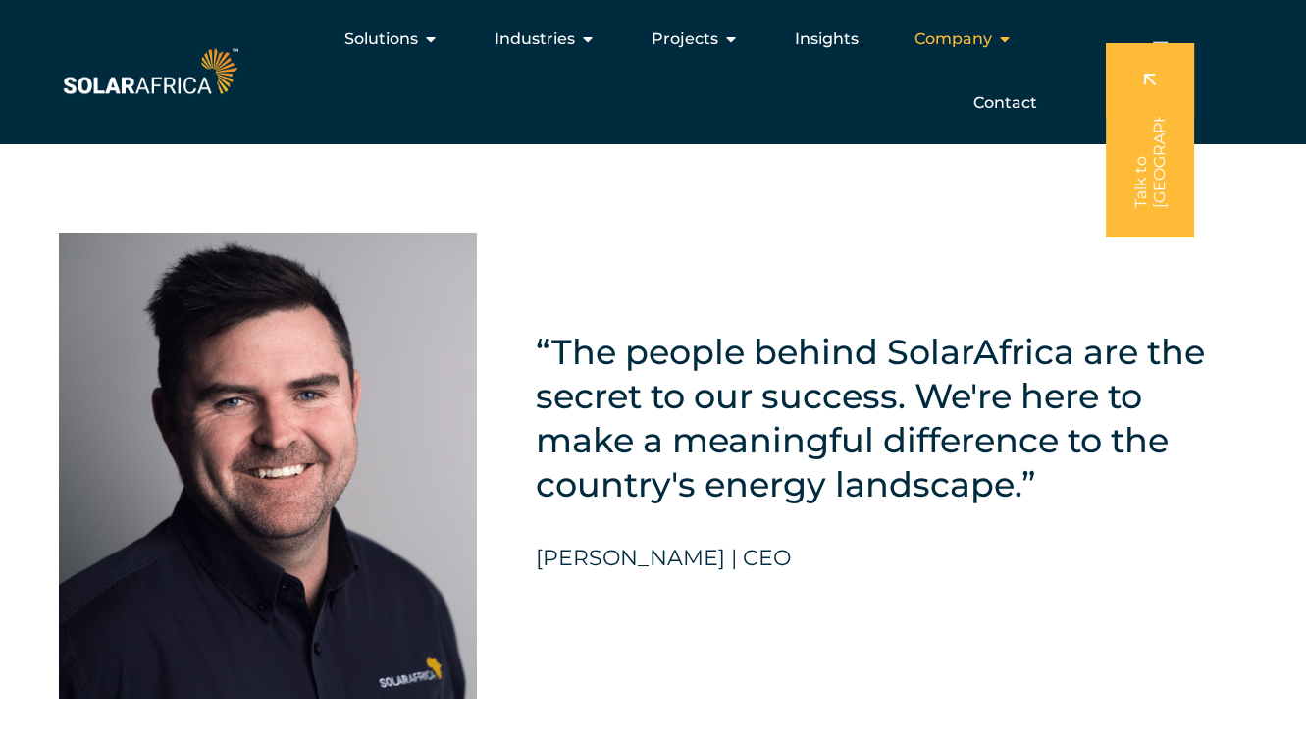
click at [984, 50] on span "Company" at bounding box center [954, 39] width 78 height 24
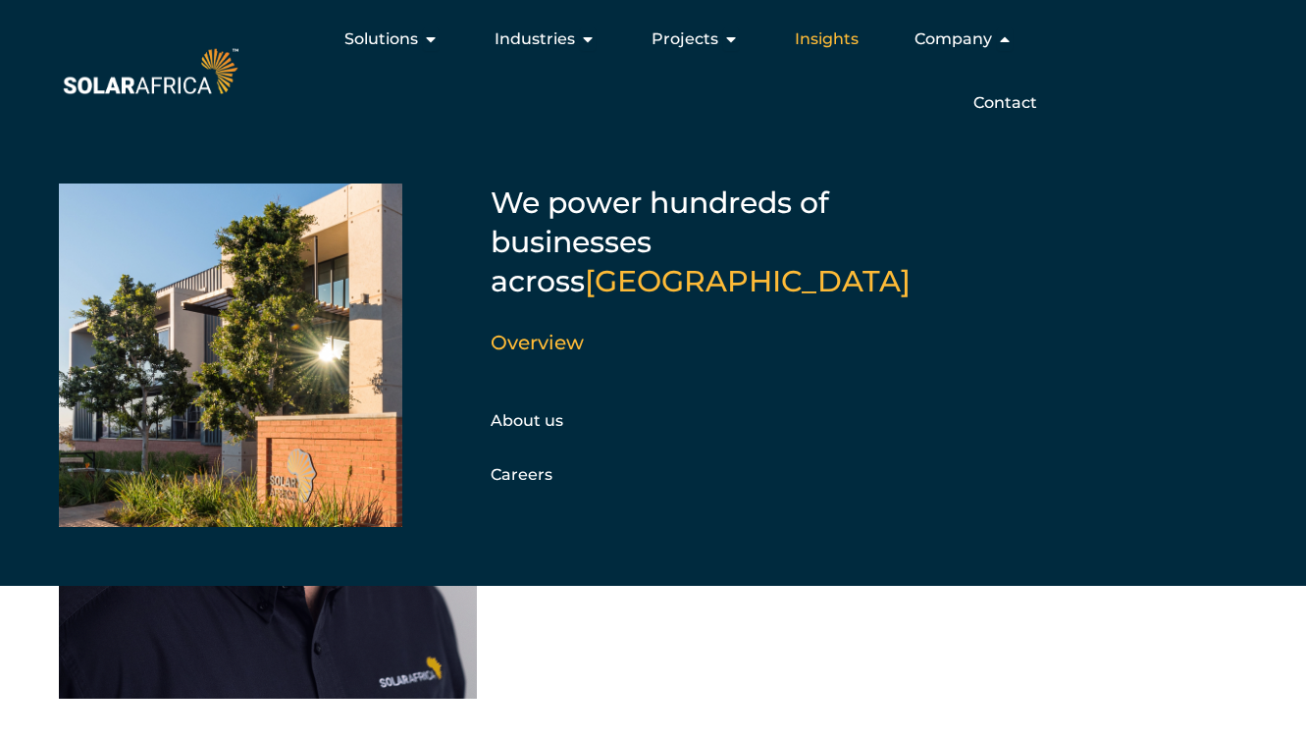
click at [838, 41] on span "Insights" at bounding box center [827, 39] width 64 height 24
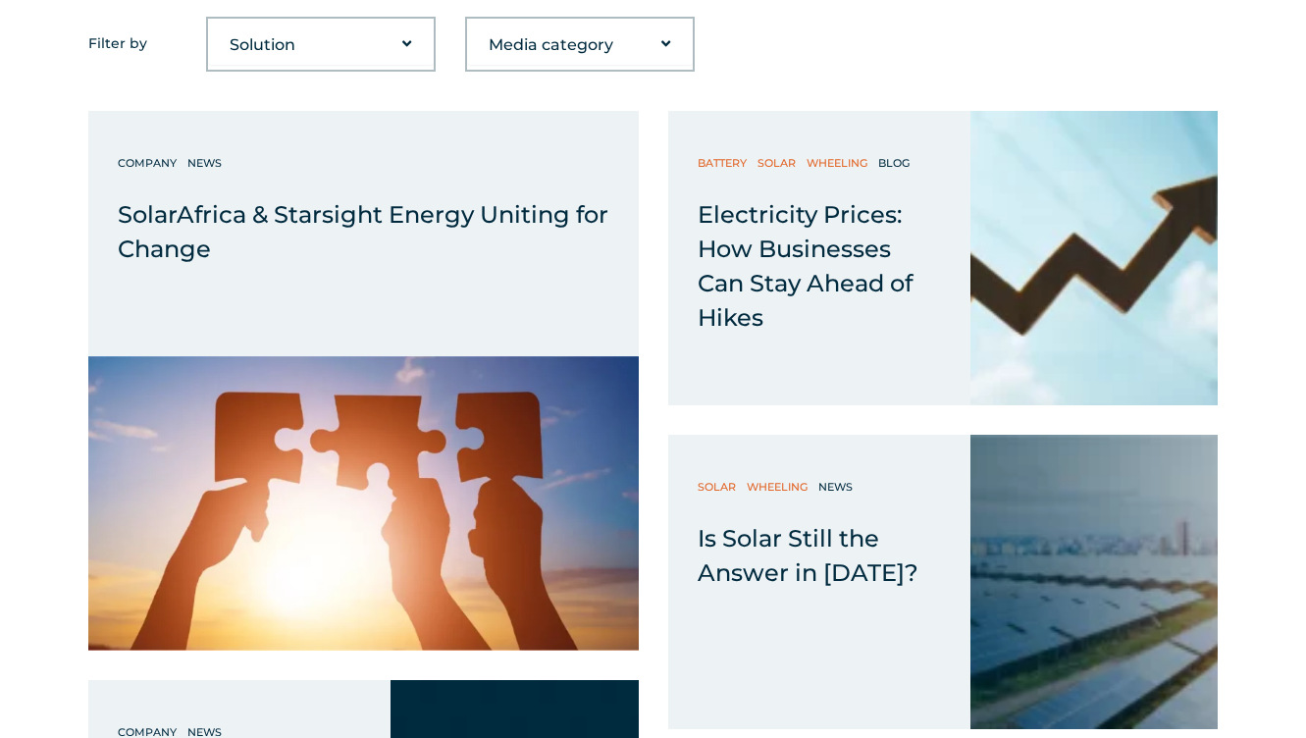
scroll to position [889, 0]
